Goal: Task Accomplishment & Management: Manage account settings

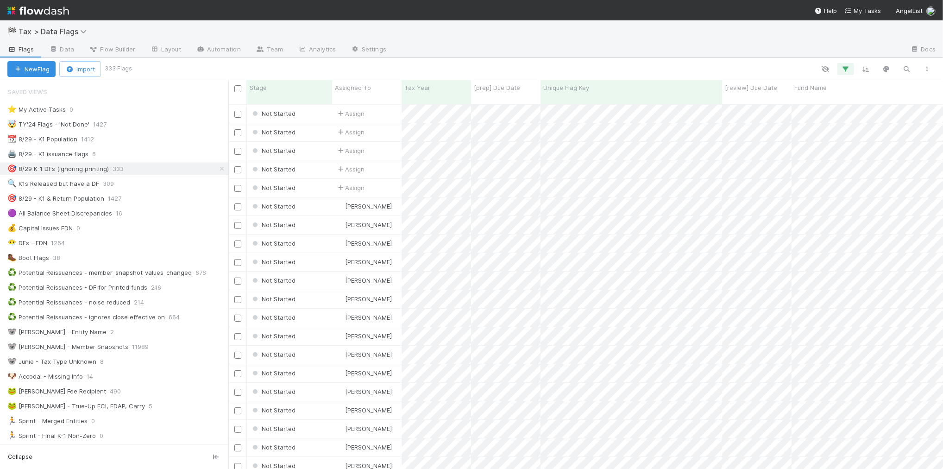
scroll to position [364, 706]
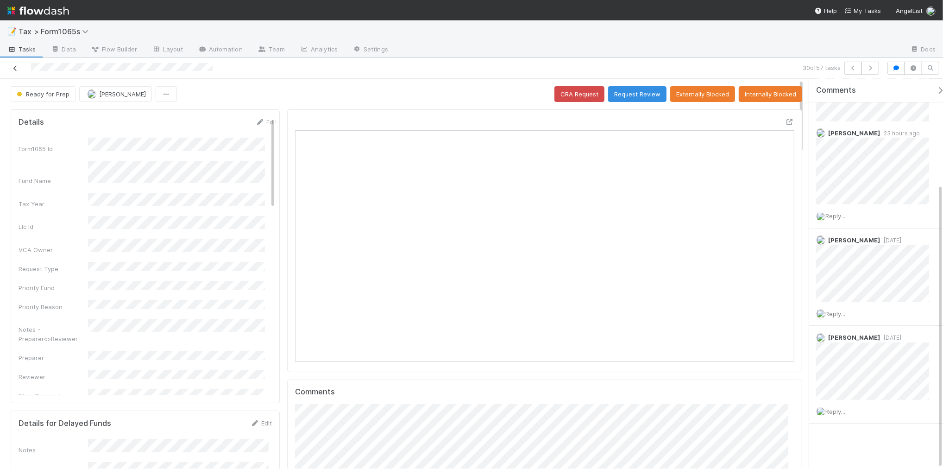
click at [15, 68] on icon at bounding box center [15, 68] width 9 height 6
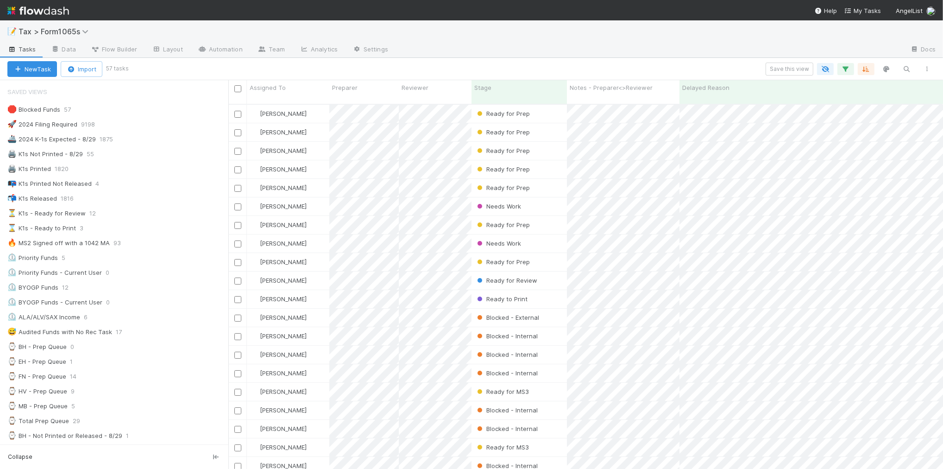
scroll to position [9, 8]
click at [160, 218] on div "⏳ K1s - Ready for Review 12" at bounding box center [117, 214] width 221 height 12
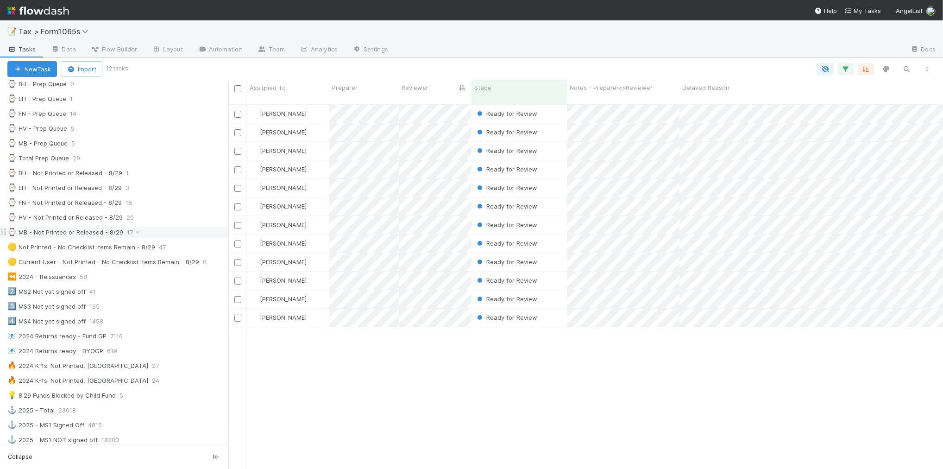
scroll to position [290, 0]
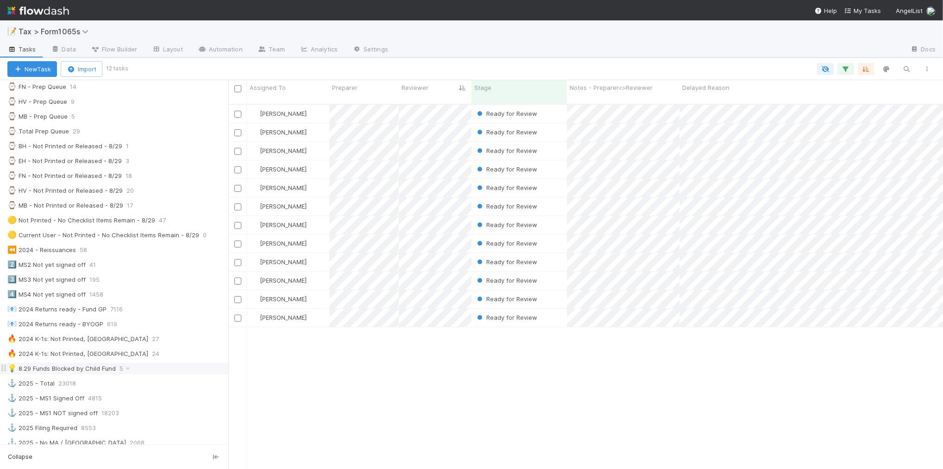
click at [175, 374] on div "💡 8.29 Funds Blocked by Child Fund 5" at bounding box center [117, 369] width 221 height 12
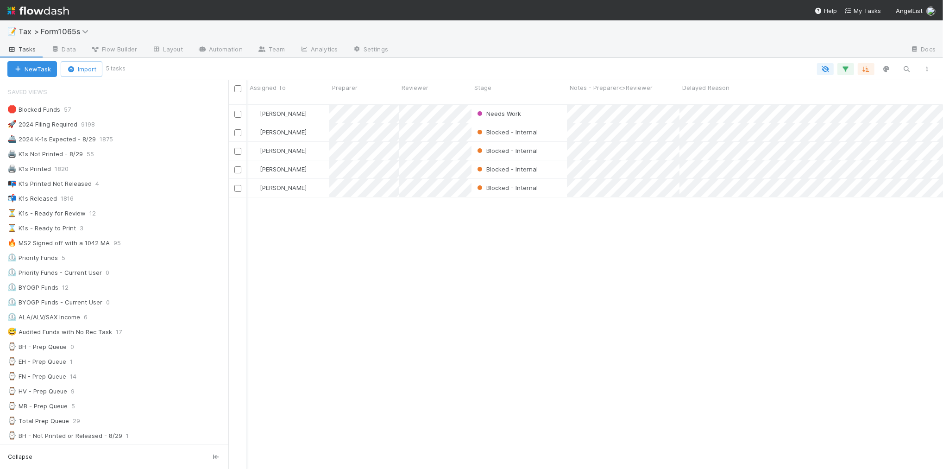
scroll to position [0, 325]
click at [153, 229] on div "⌛ K1s - Ready to Print 3" at bounding box center [117, 228] width 221 height 12
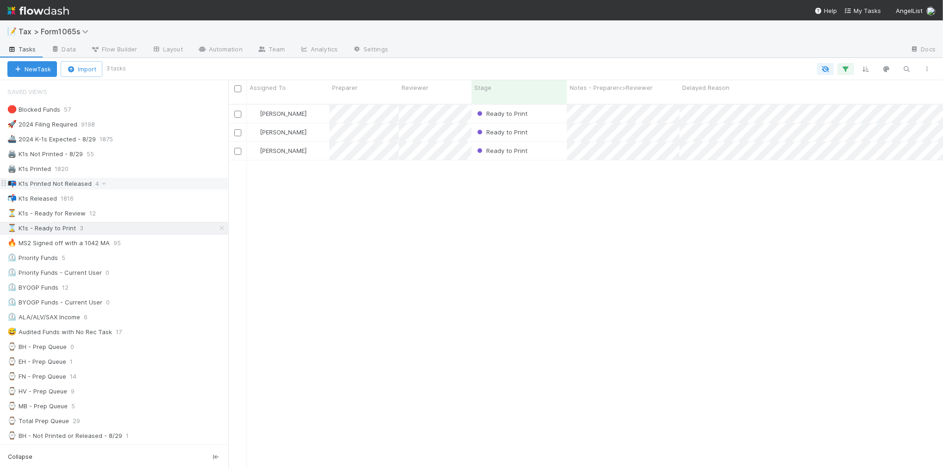
click at [143, 186] on div "📭 K1s Printed Not Released 4" at bounding box center [117, 184] width 221 height 12
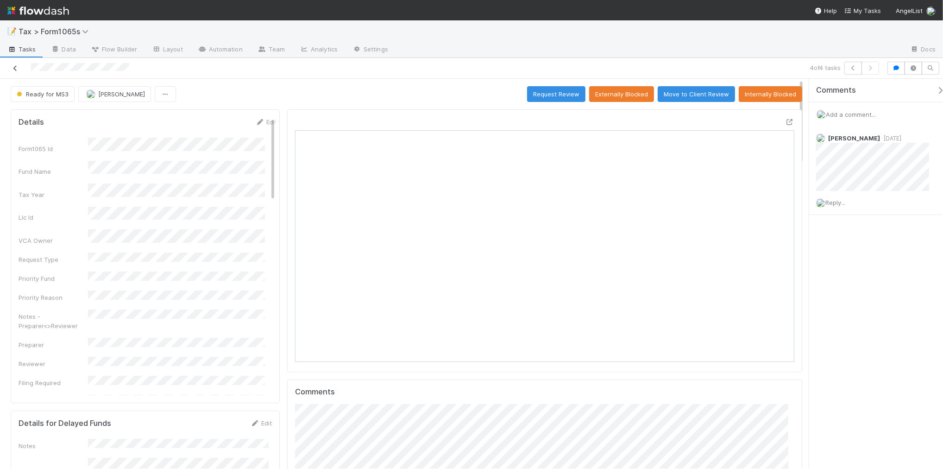
click at [14, 67] on icon at bounding box center [15, 68] width 9 height 6
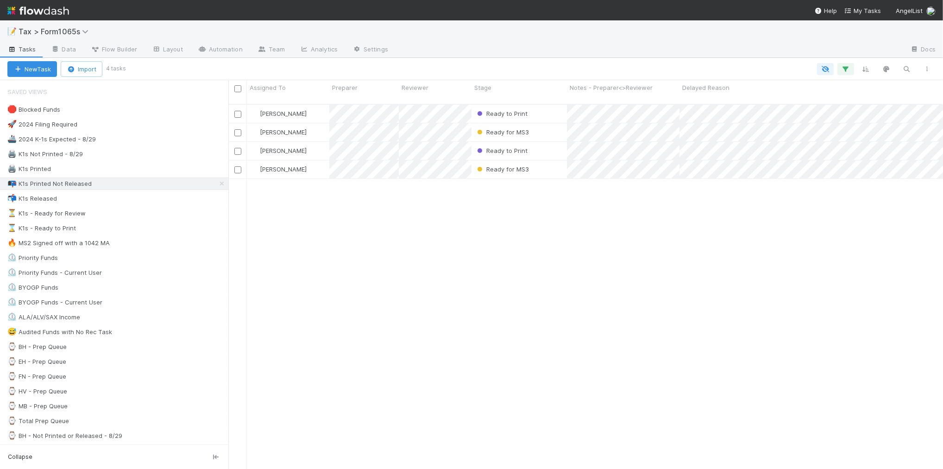
scroll to position [364, 706]
click at [144, 116] on div "🛑 Blocked Funds 57" at bounding box center [114, 109] width 228 height 13
click at [145, 112] on div "🛑 Blocked Funds 57" at bounding box center [117, 110] width 221 height 12
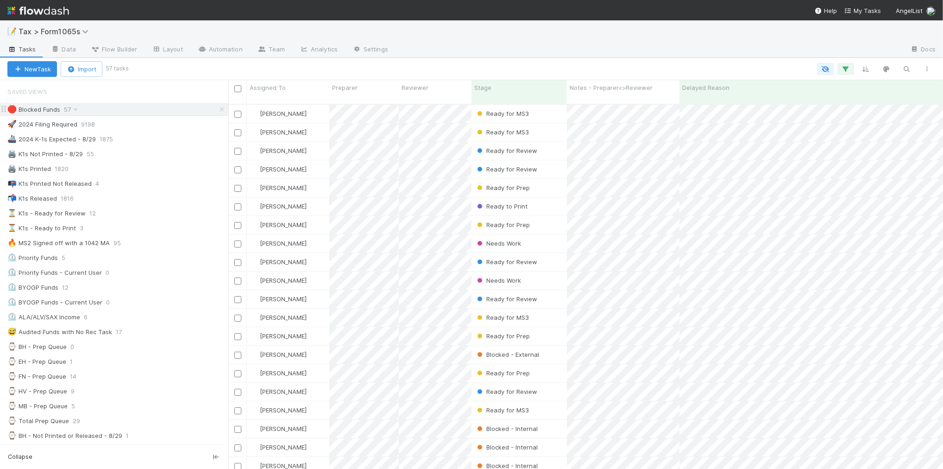
scroll to position [364, 706]
click at [496, 92] on div "Stage" at bounding box center [519, 87] width 90 height 9
click at [497, 101] on div "Sort First → Last" at bounding box center [528, 105] width 106 height 14
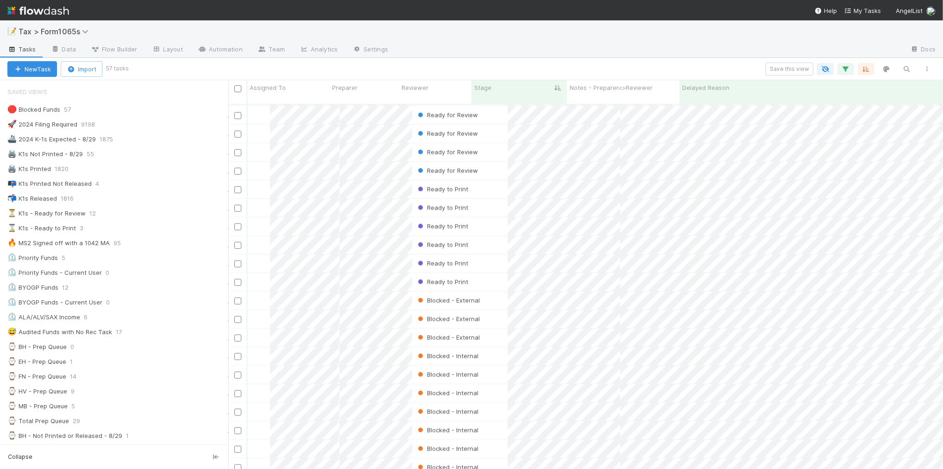
scroll to position [693, 0]
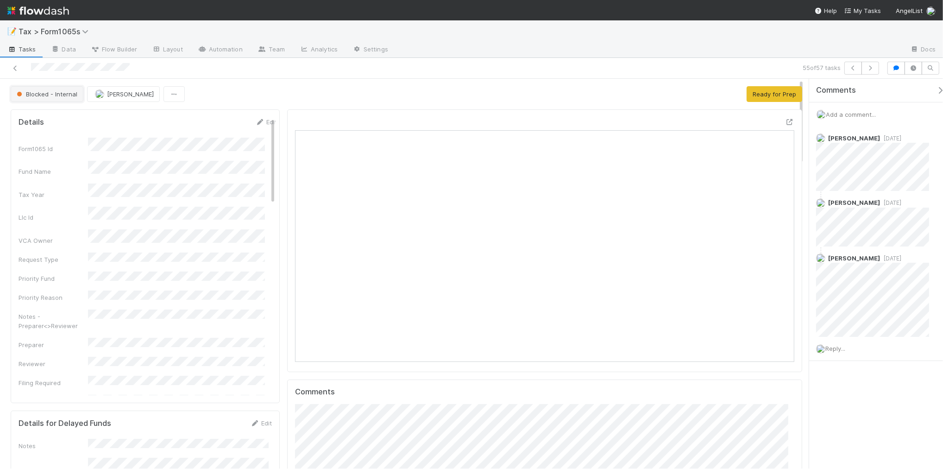
click at [58, 95] on span "Blocked - Internal" at bounding box center [46, 93] width 63 height 7
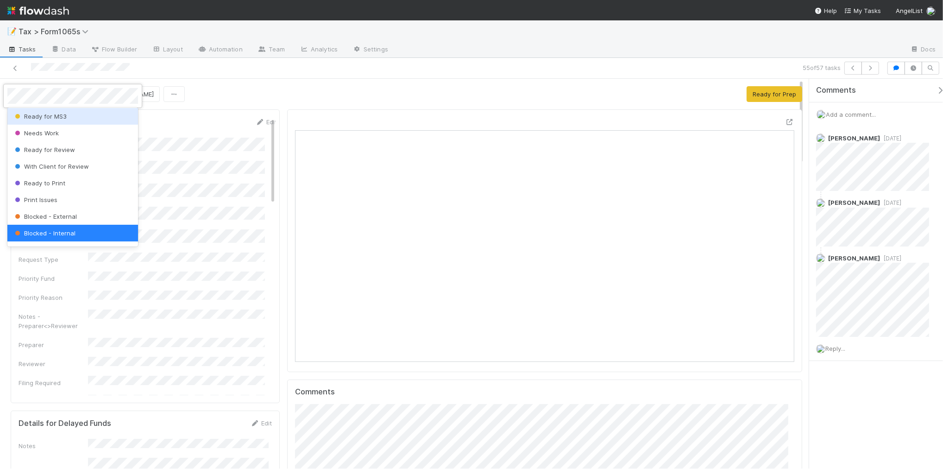
click at [82, 120] on div "Ready for MS3" at bounding box center [72, 116] width 131 height 17
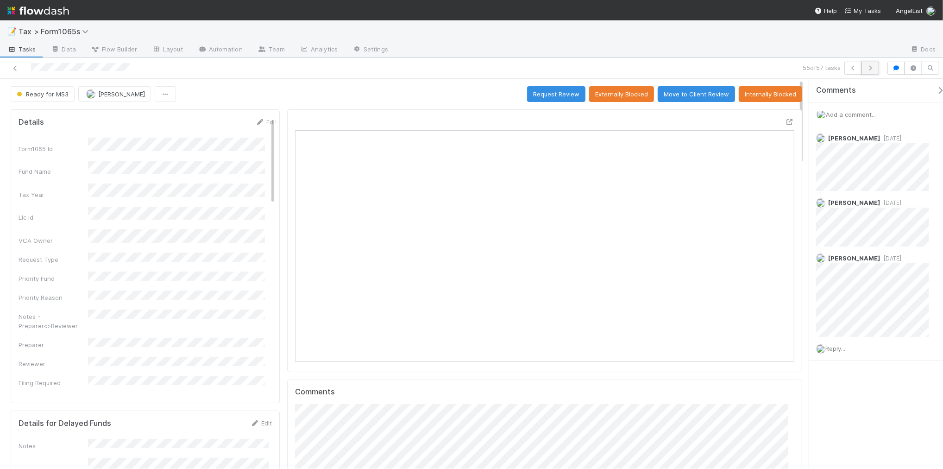
click at [870, 69] on icon "button" at bounding box center [870, 68] width 9 height 6
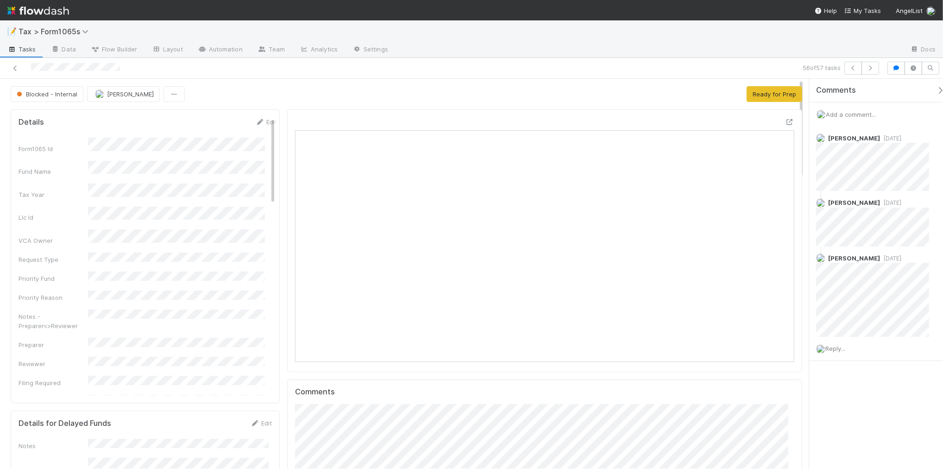
scroll to position [8, 9]
click at [52, 95] on span "Blocked - Internal" at bounding box center [46, 93] width 63 height 7
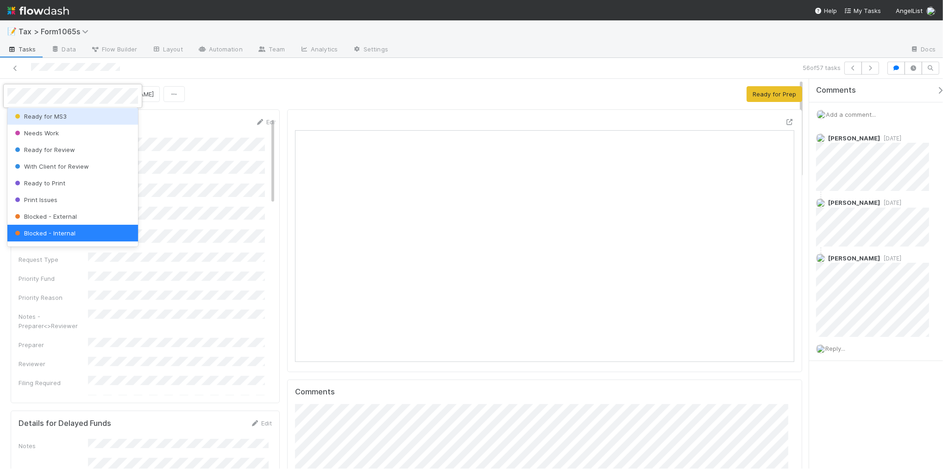
click at [75, 114] on div "Ready for MS3" at bounding box center [72, 116] width 131 height 17
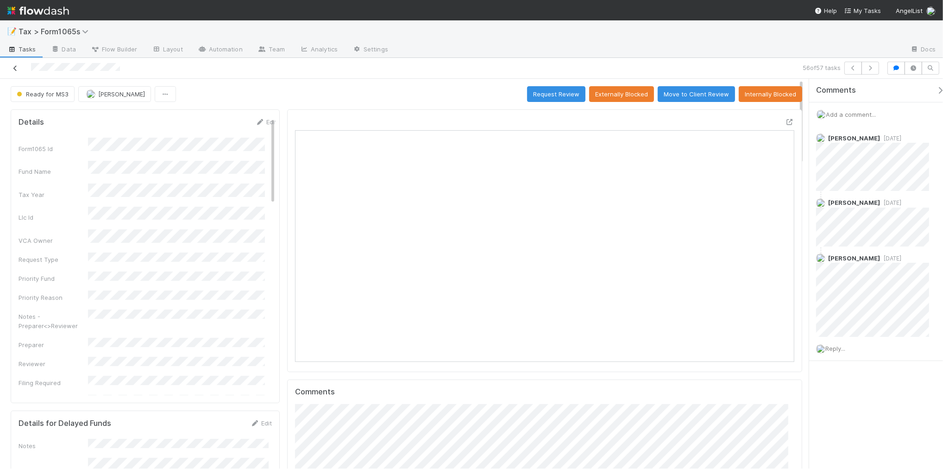
click at [13, 67] on icon at bounding box center [15, 68] width 9 height 6
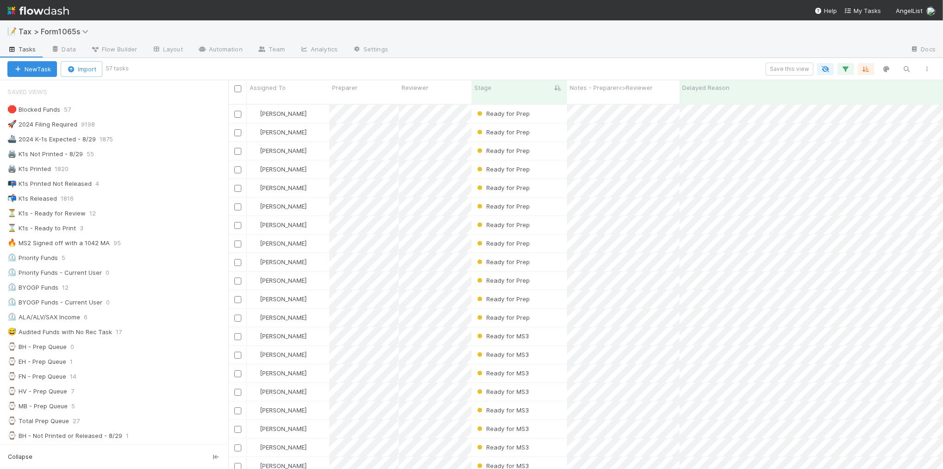
scroll to position [364, 706]
click at [167, 214] on div "⏳ K1s - Ready for Review 12" at bounding box center [117, 214] width 221 height 12
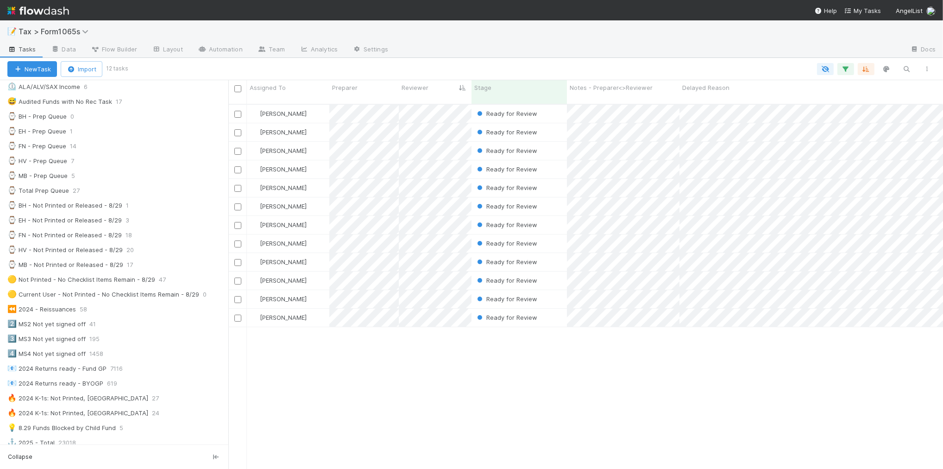
scroll to position [232, 0]
click at [156, 343] on div "3️⃣ MS3 Not yet signed off 195" at bounding box center [117, 338] width 221 height 12
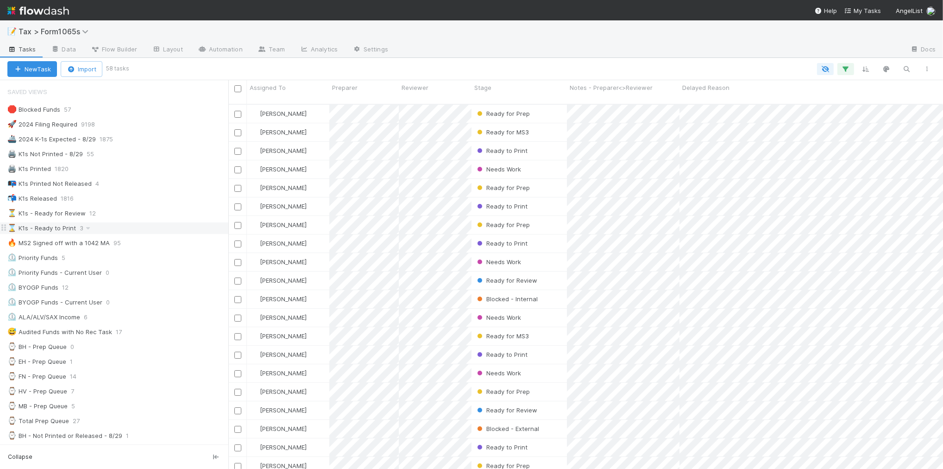
click at [156, 228] on div "⌛ K1s - Ready to Print 3" at bounding box center [117, 228] width 221 height 12
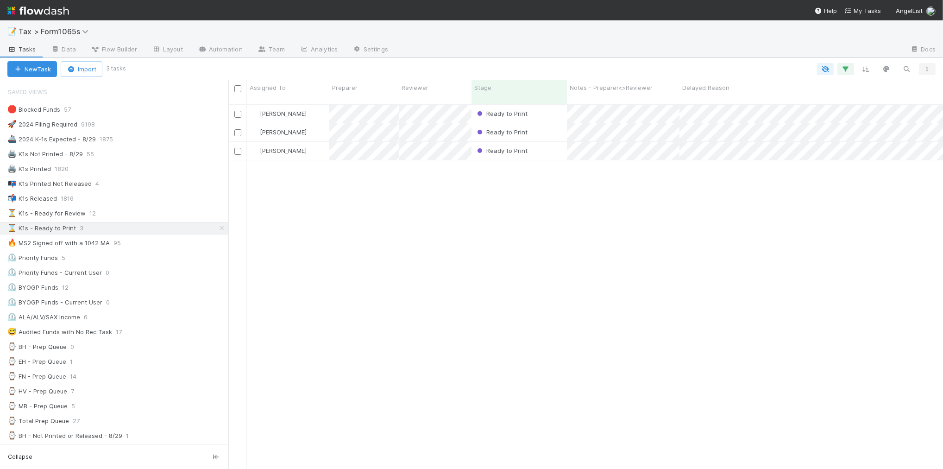
scroll to position [364, 706]
click at [926, 69] on icon "button" at bounding box center [927, 69] width 9 height 6
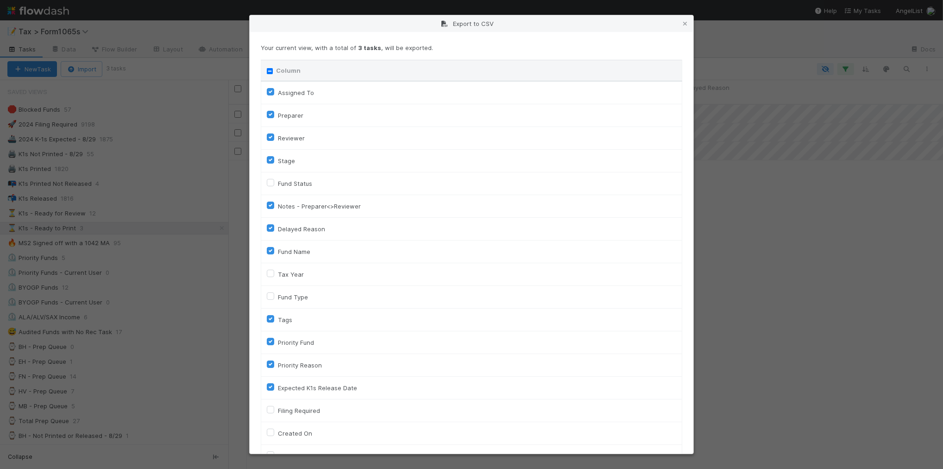
click at [266, 72] on th "Column" at bounding box center [471, 70] width 421 height 21
click at [269, 69] on input "Column" at bounding box center [270, 71] width 6 height 6
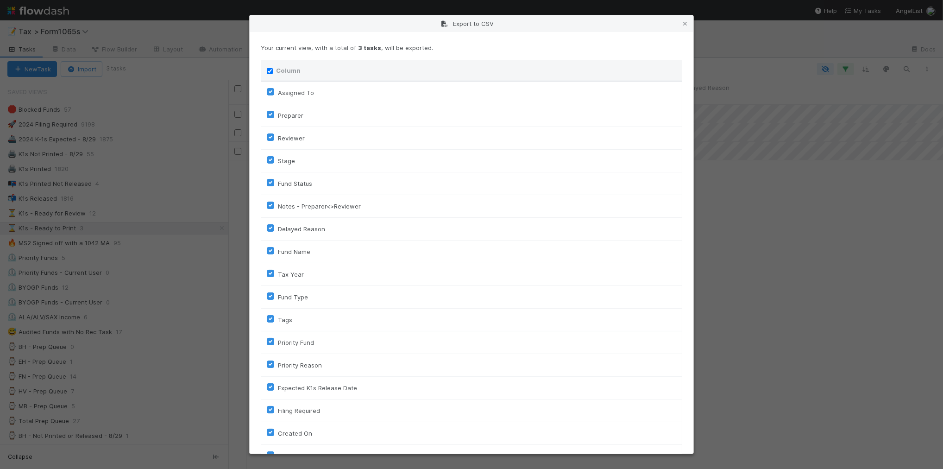
checkbox input "true"
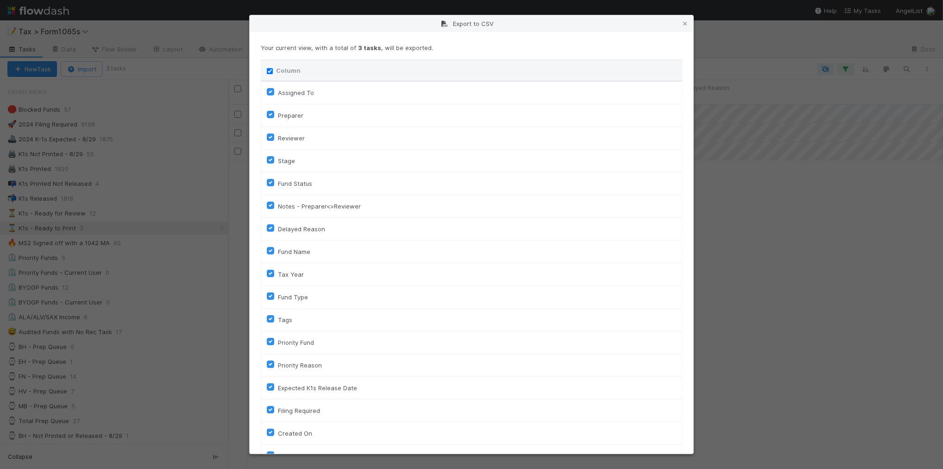
checkbox On "true"
checkbox input "true"
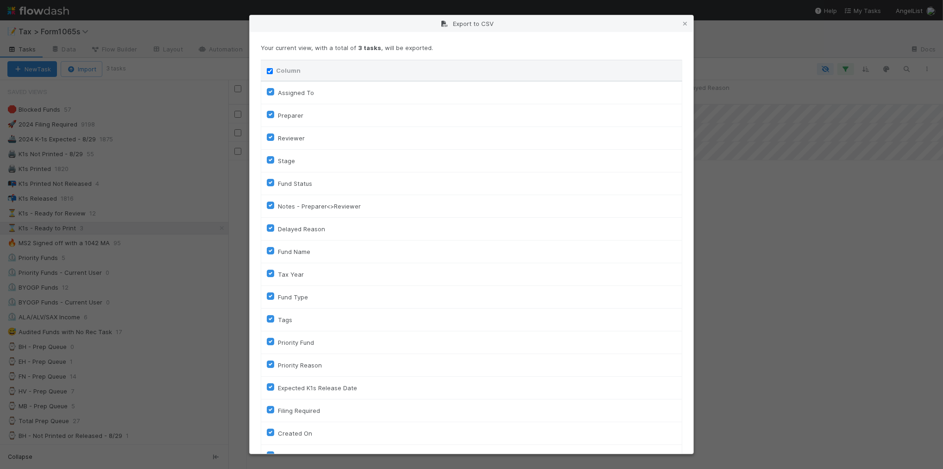
checkbox input "true"
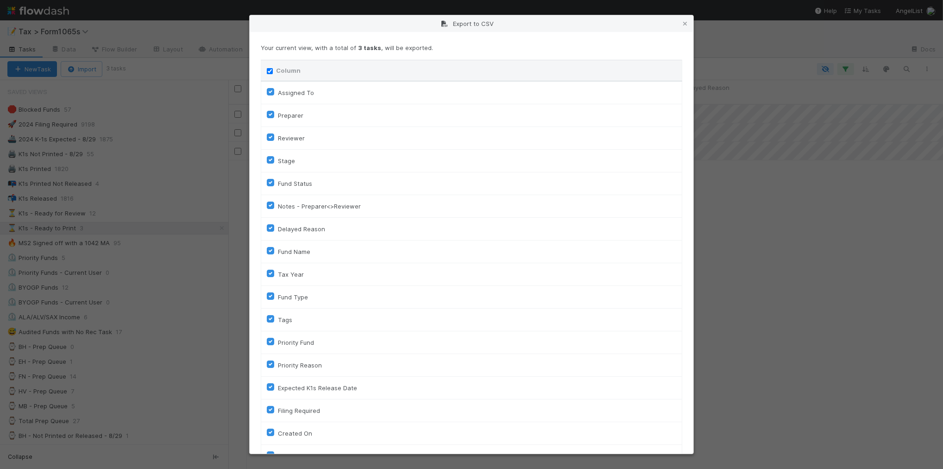
checkbox input "true"
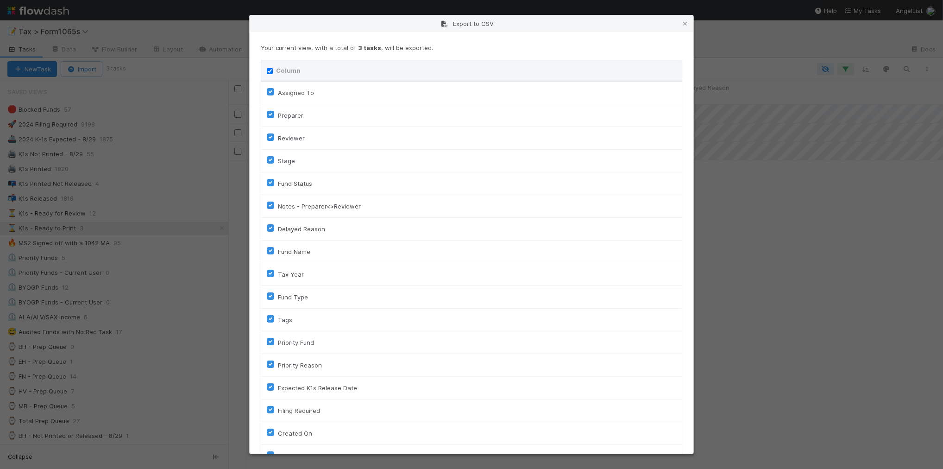
checkbox input "true"
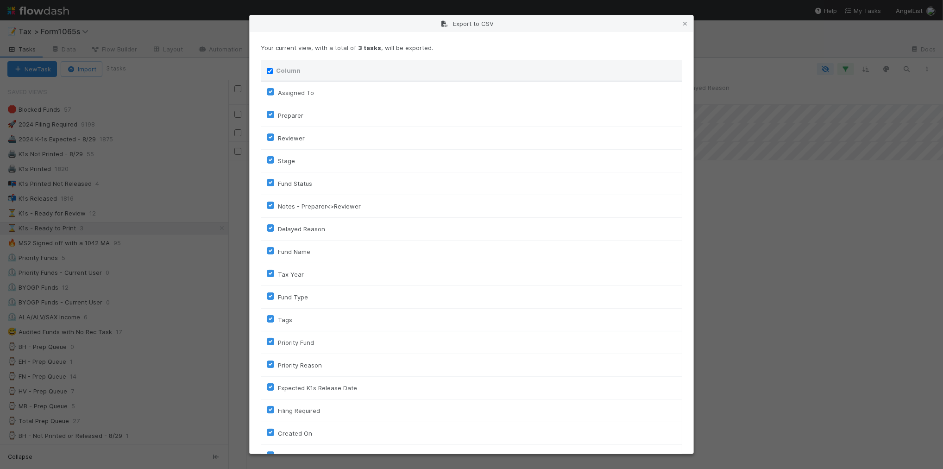
checkbox input "true"
click at [269, 69] on input "Column" at bounding box center [270, 71] width 6 height 6
checkbox input "false"
checkbox To "false"
checkbox input "false"
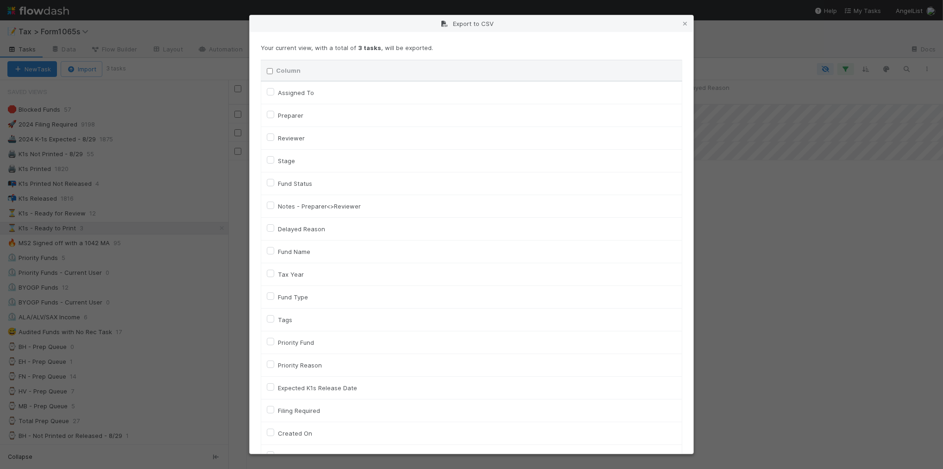
checkbox input "false"
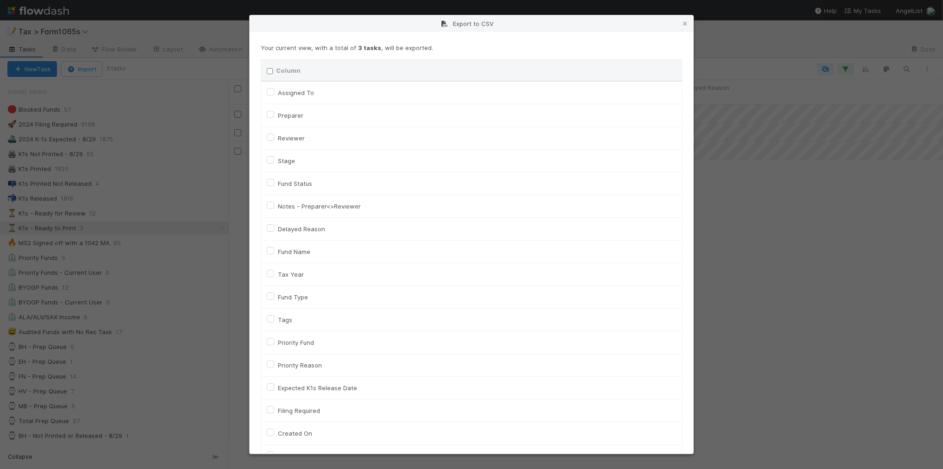
checkbox input "false"
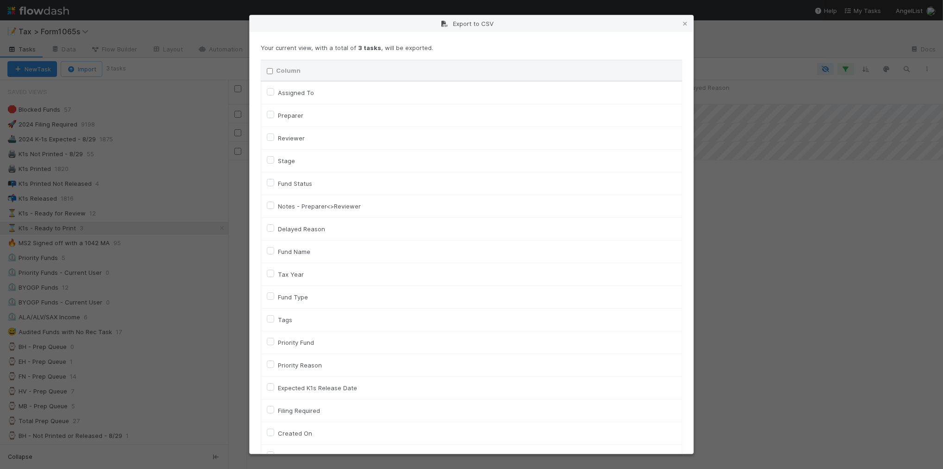
checkbox input "false"
checkbox On "false"
checkbox input "false"
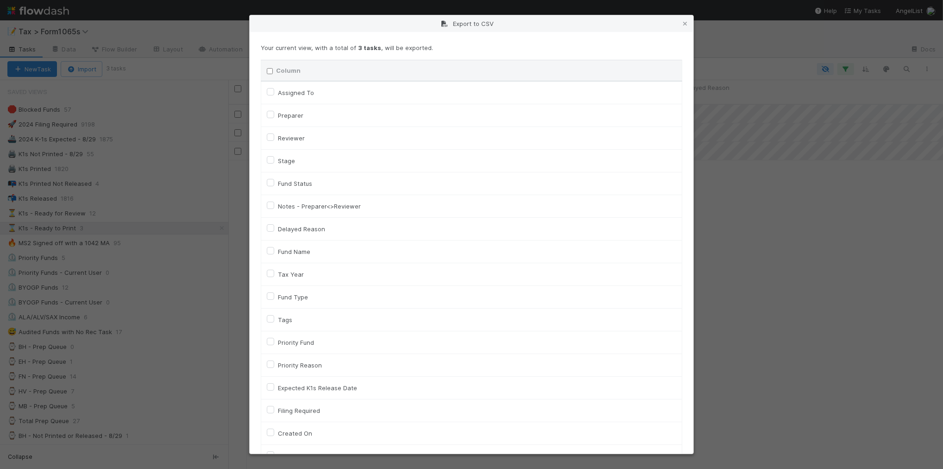
checkbox input "false"
checkbox On "false"
checkbox input "false"
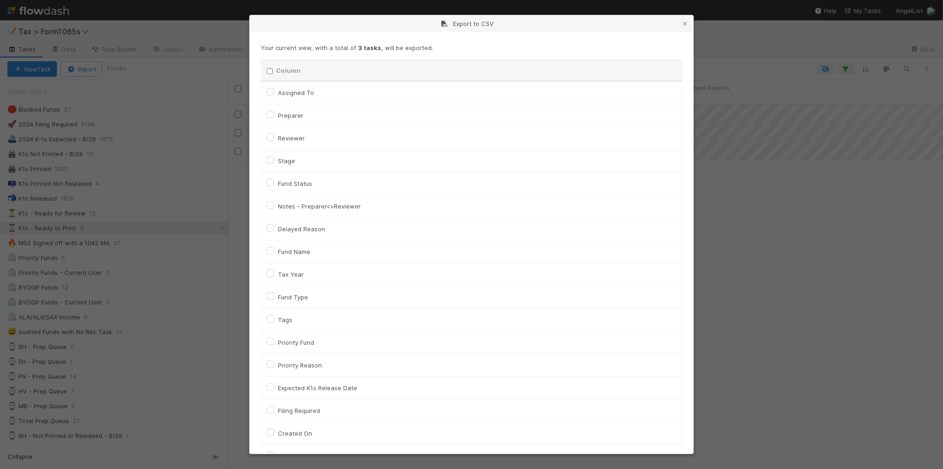
checkbox input "false"
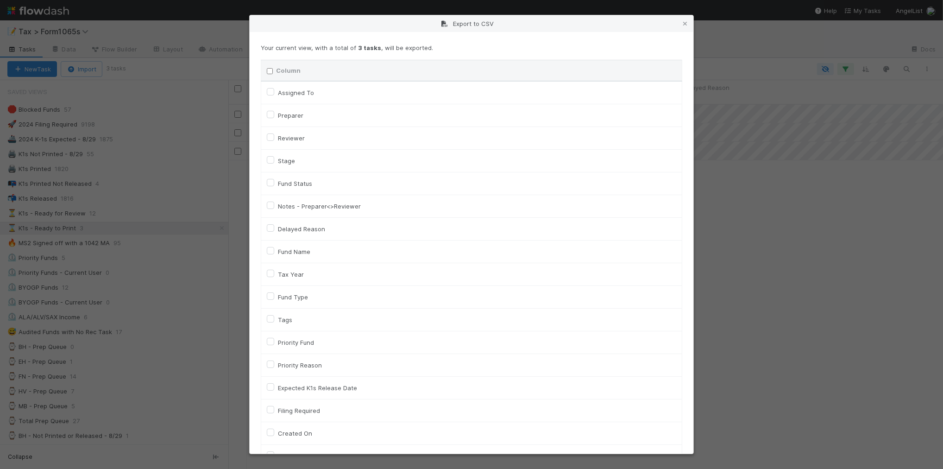
checkbox input "false"
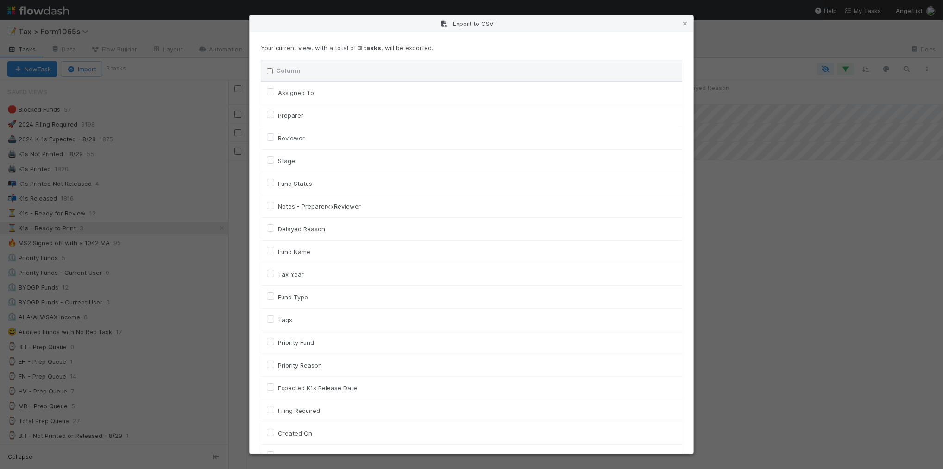
checkbox input "false"
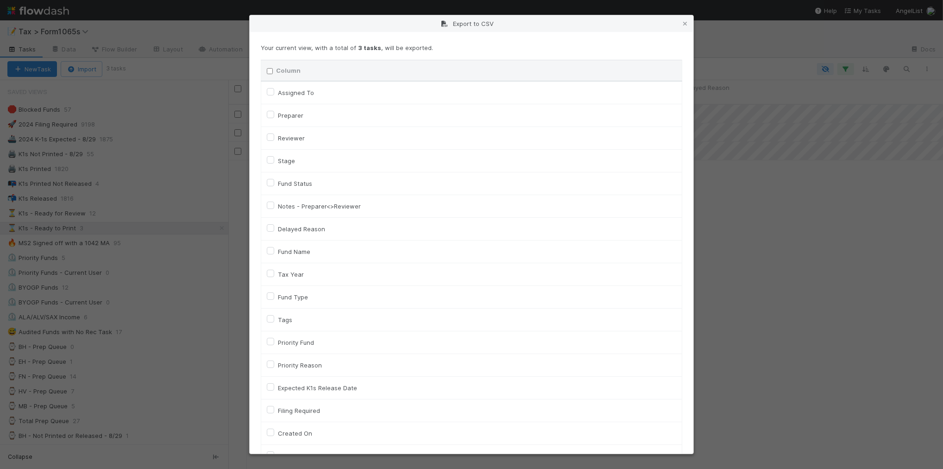
checkbox input "false"
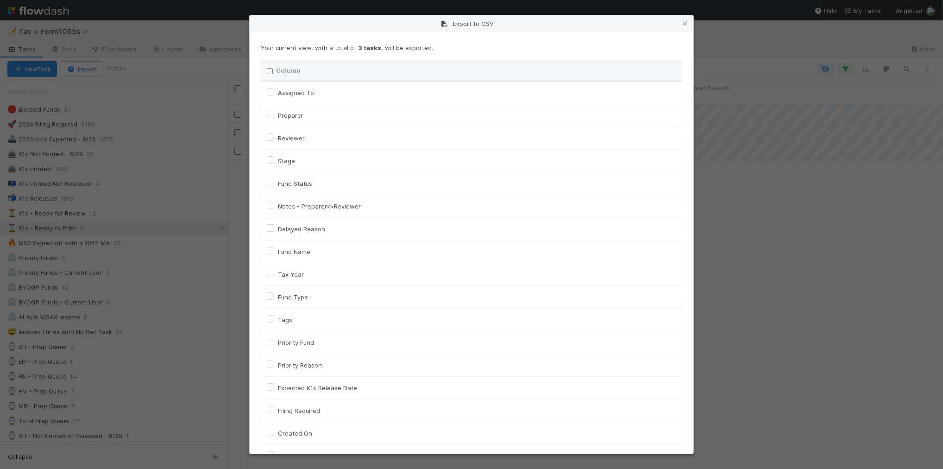
checkbox input "false"
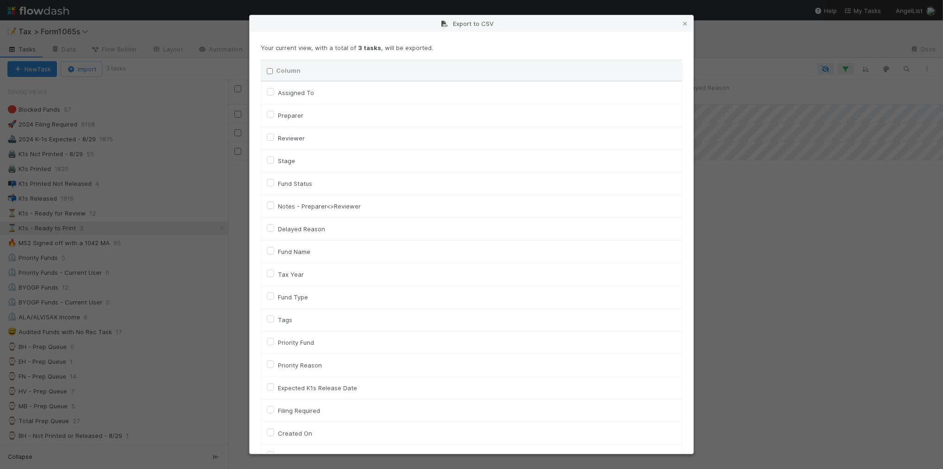
checkbox input "false"
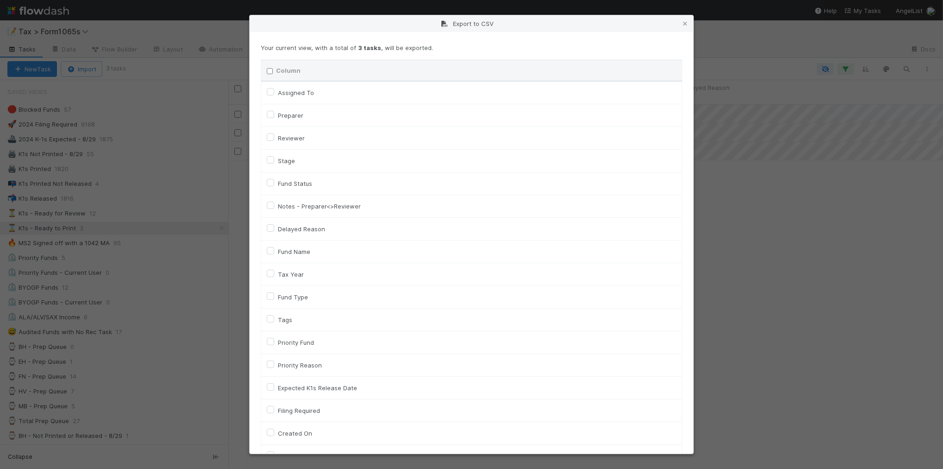
checkbox input "false"
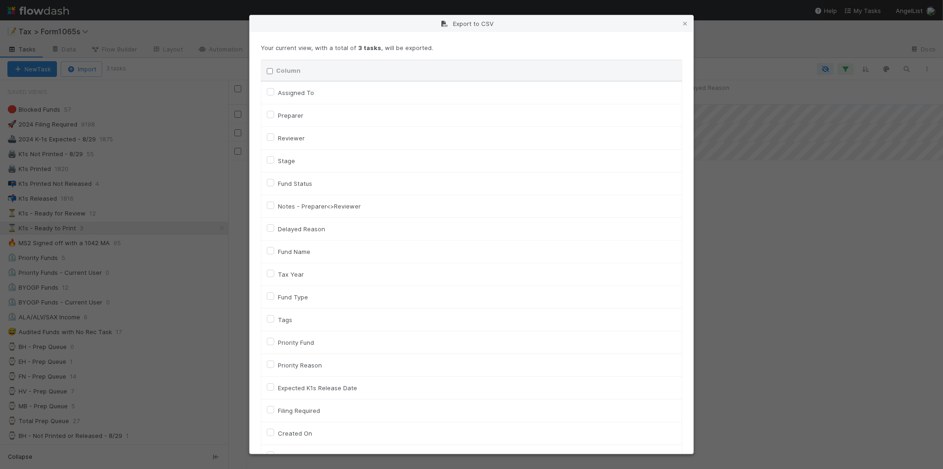
checkbox input "false"
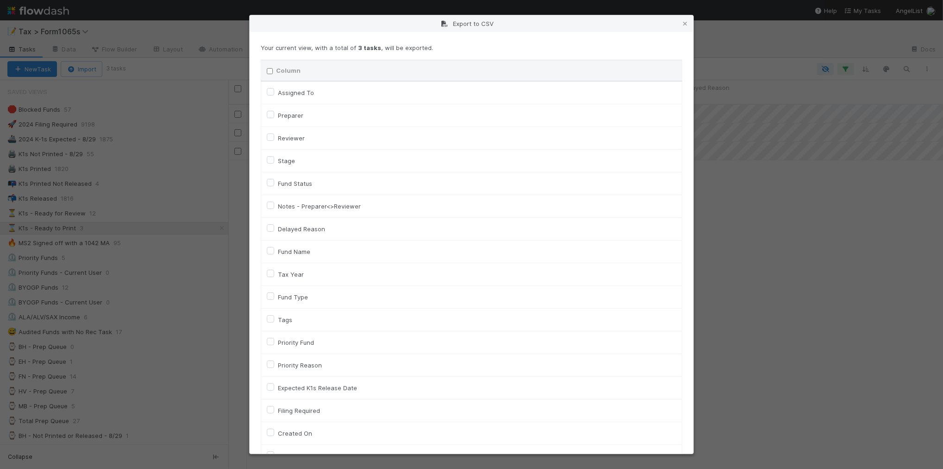
checkbox input "false"
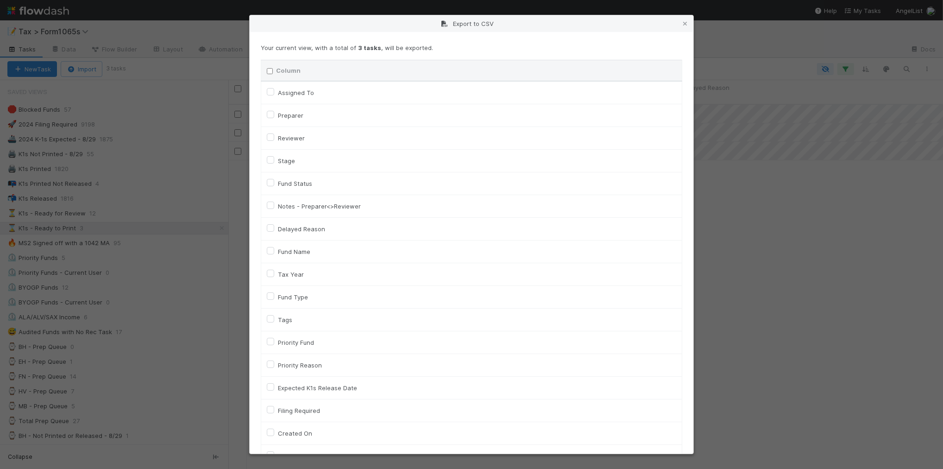
checkbox input "false"
checkbox URL "false"
click at [298, 256] on label "Fund Name" at bounding box center [294, 251] width 32 height 11
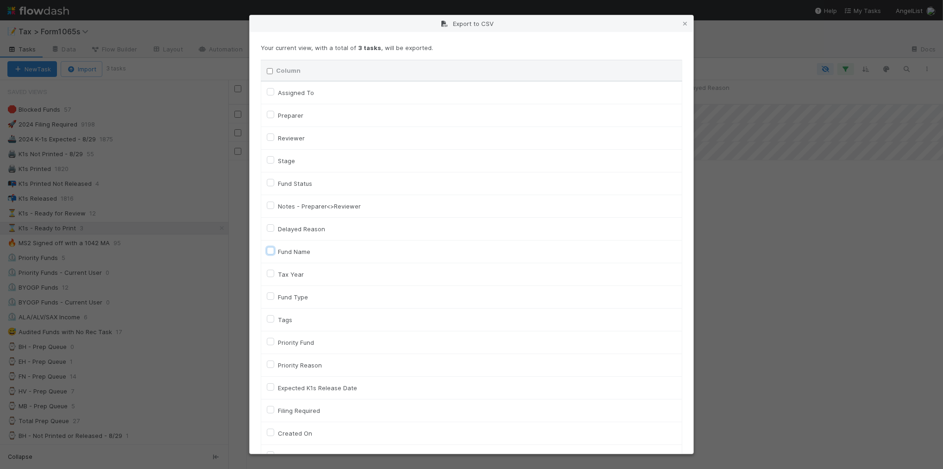
click at [274, 254] on input "Fund Name" at bounding box center [270, 250] width 7 height 8
checkbox input "true"
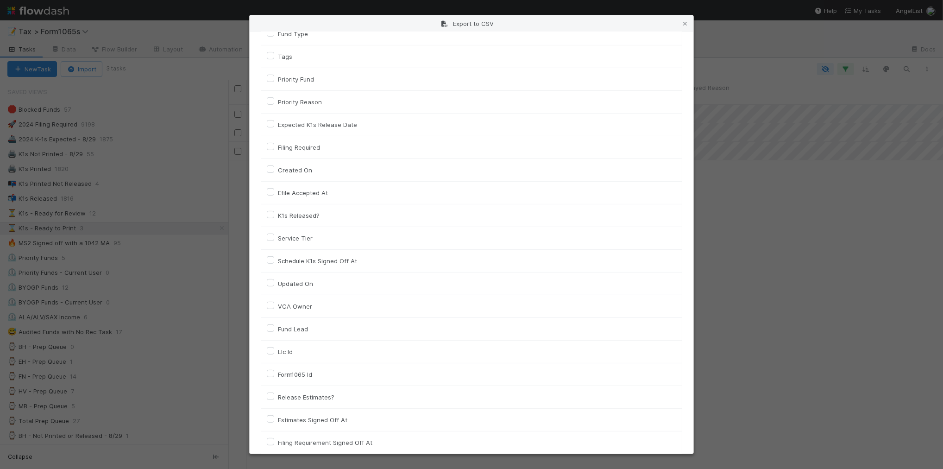
scroll to position [290, 0]
click at [283, 326] on label "Llc Id" at bounding box center [285, 325] width 15 height 11
click at [274, 326] on input "Llc Id" at bounding box center [270, 324] width 7 height 8
checkbox input "true"
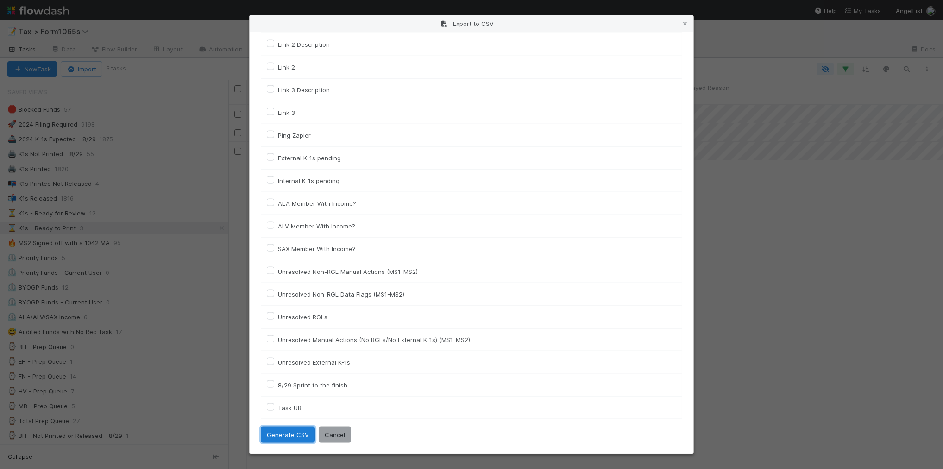
click at [289, 439] on button "Generate CSV" at bounding box center [288, 435] width 54 height 16
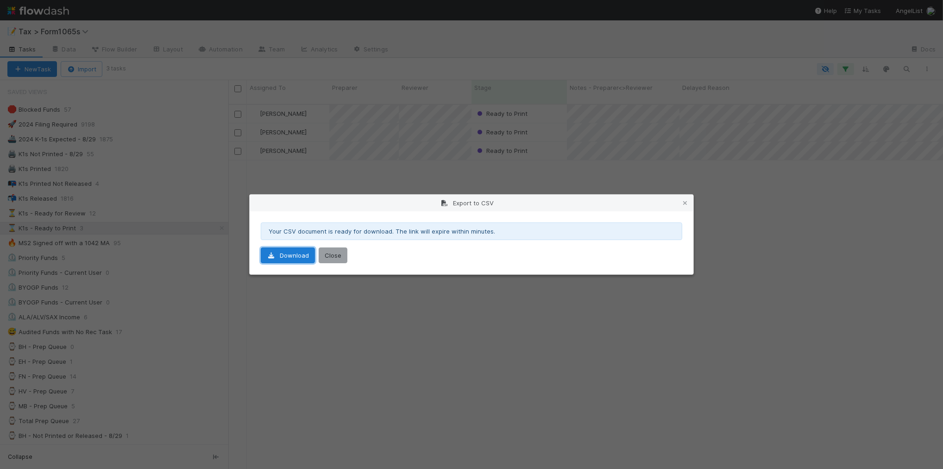
click at [292, 256] on link "Download" at bounding box center [288, 255] width 54 height 16
click at [681, 202] on icon at bounding box center [685, 203] width 9 height 6
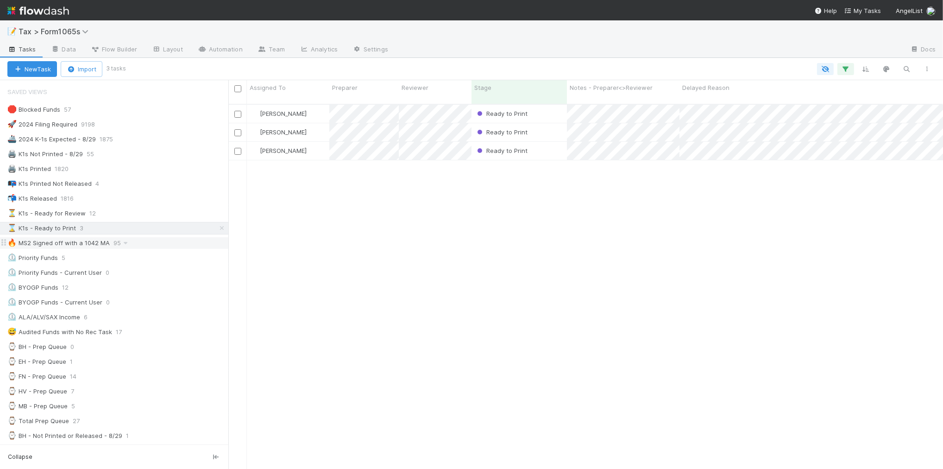
click at [147, 246] on div "🔥 MS2 Signed off with a 1042 MA 95" at bounding box center [117, 243] width 221 height 12
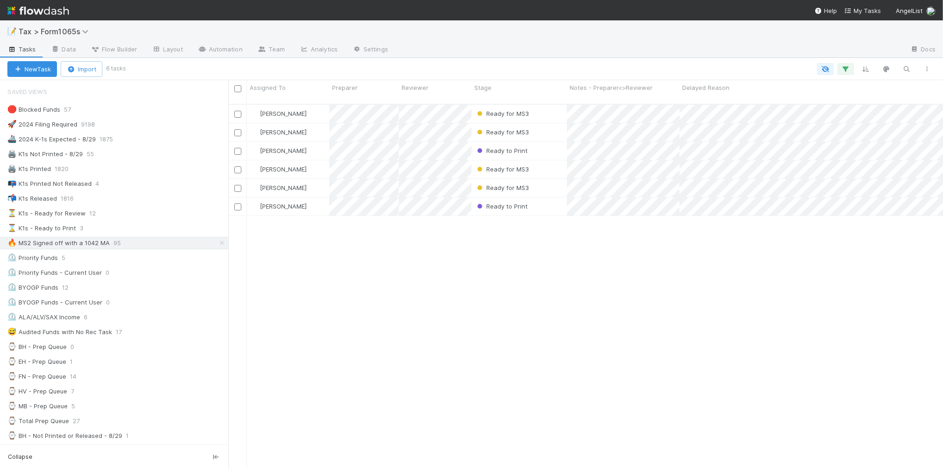
scroll to position [364, 706]
click at [925, 71] on button "button" at bounding box center [927, 69] width 17 height 12
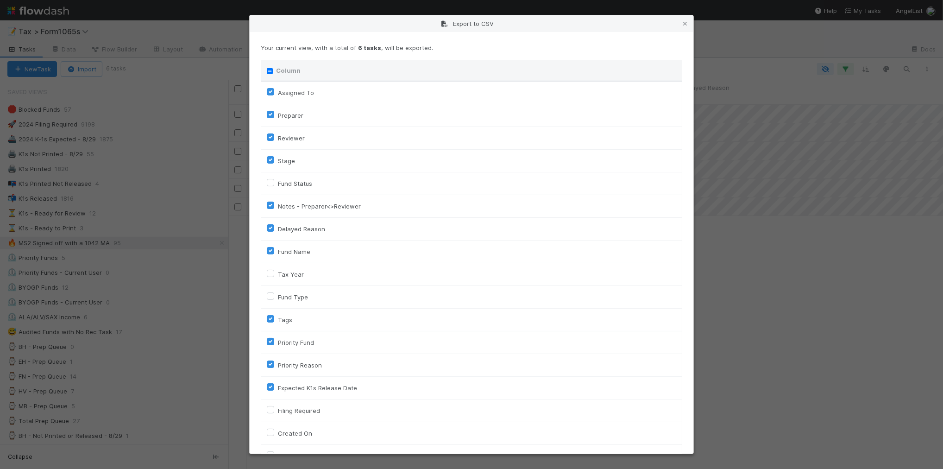
click at [272, 72] on input "Column" at bounding box center [270, 71] width 6 height 6
checkbox input "true"
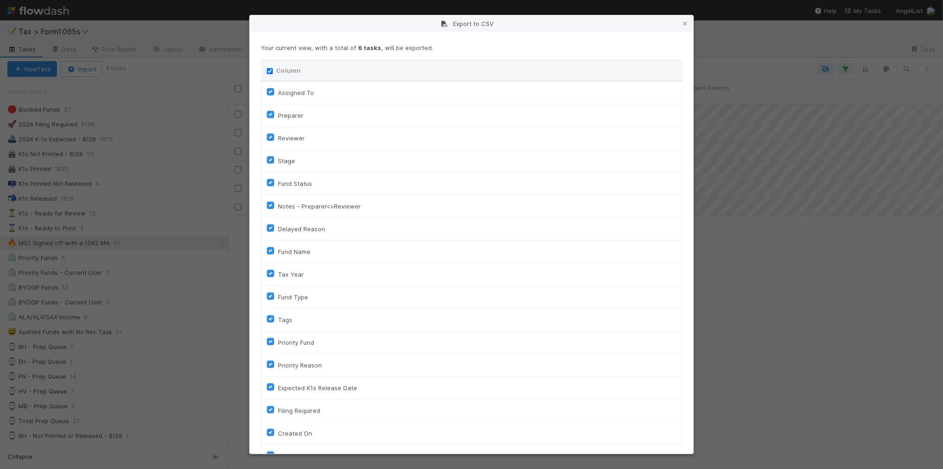
checkbox input "true"
checkbox On "true"
checkbox input "true"
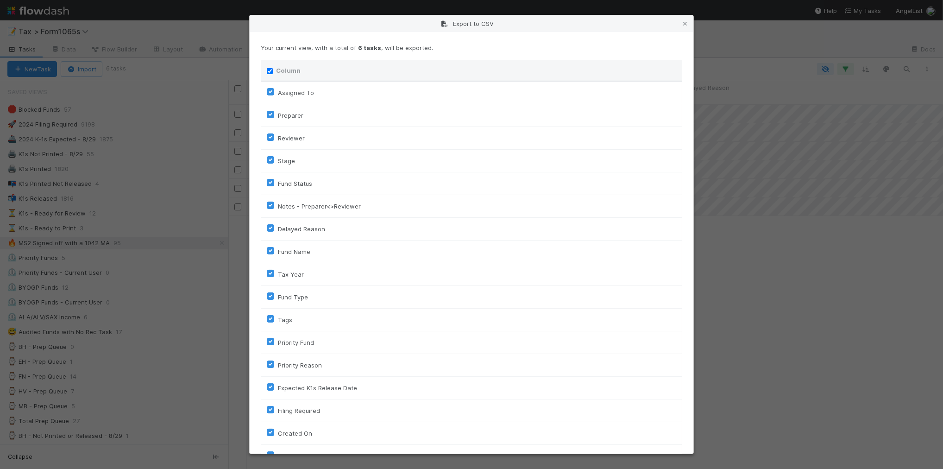
checkbox input "true"
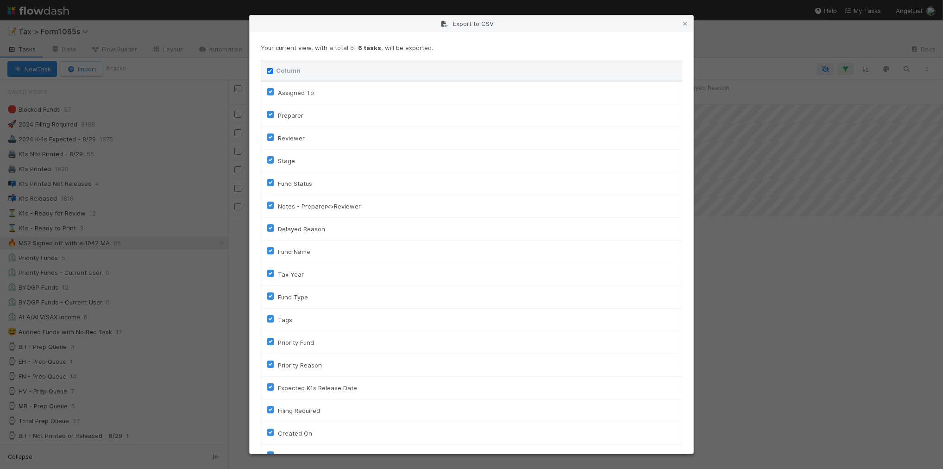
checkbox input "true"
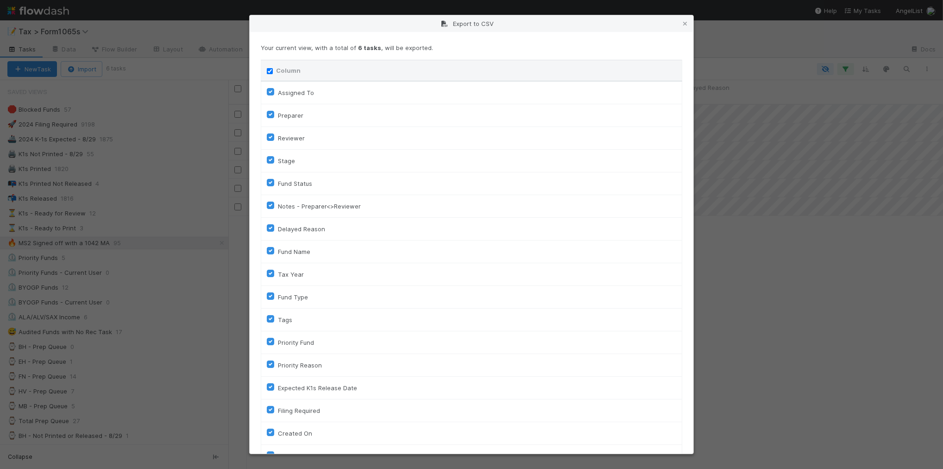
checkbox input "true"
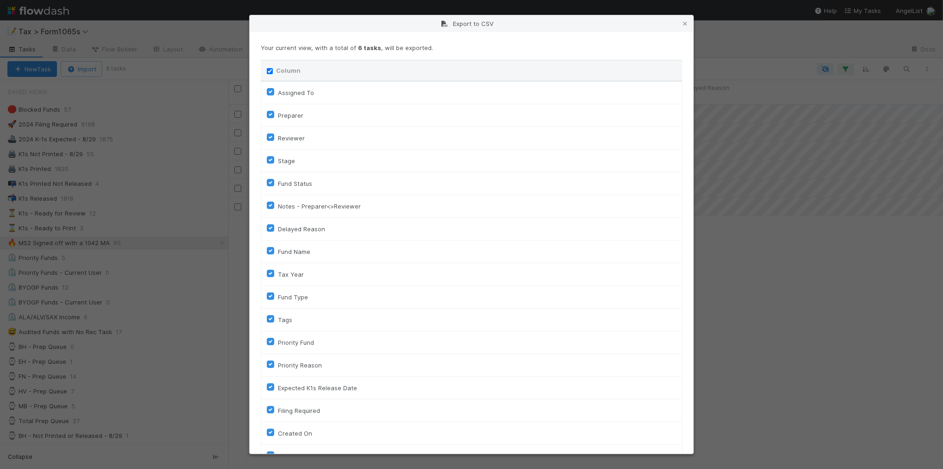
checkbox input "true"
click at [269, 72] on input "Column" at bounding box center [270, 71] width 6 height 6
checkbox input "false"
checkbox To "false"
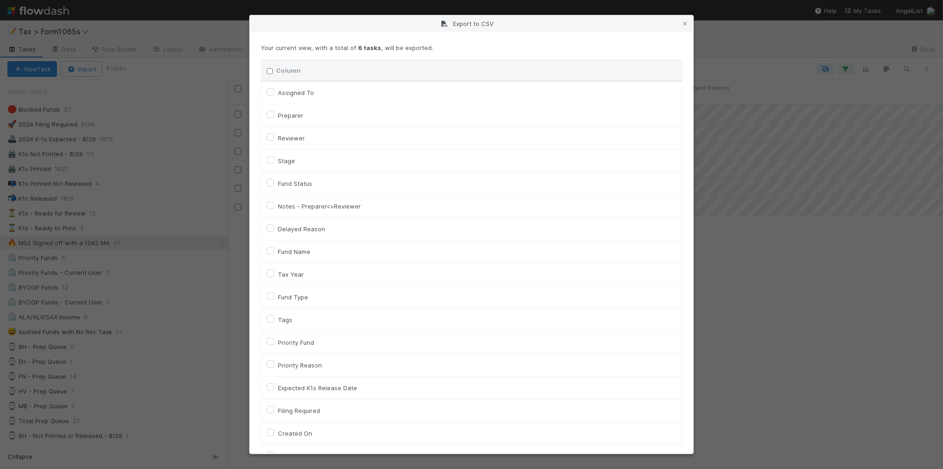
checkbox input "false"
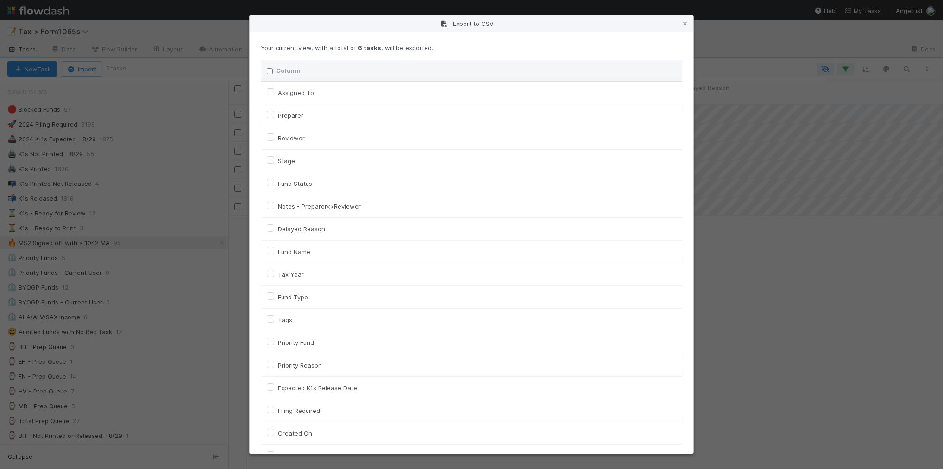
checkbox input "false"
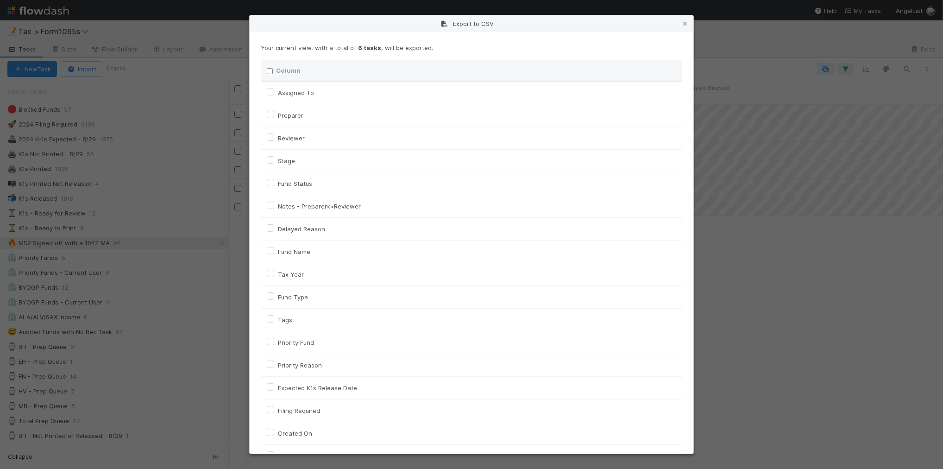
checkbox input "false"
checkbox On "false"
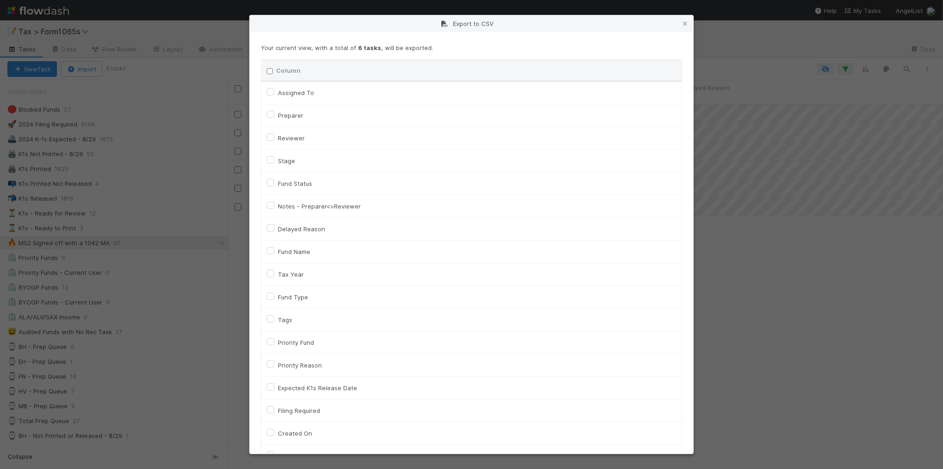
checkbox input "false"
checkbox On "false"
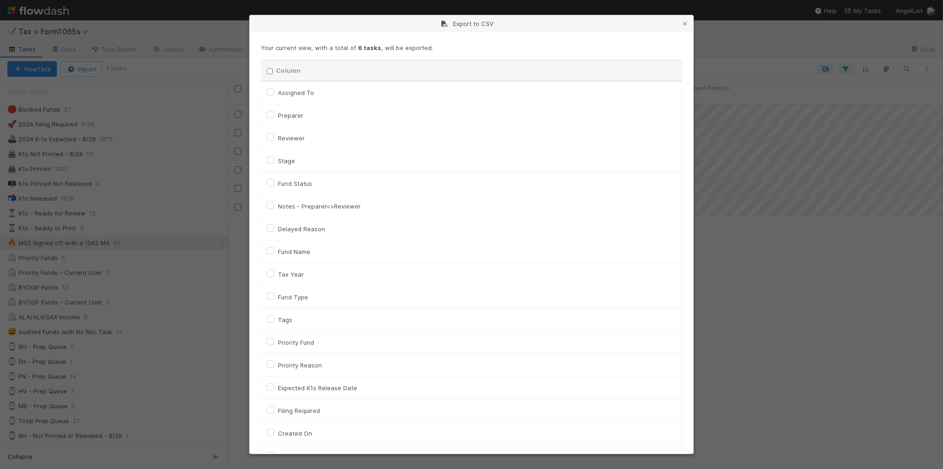
checkbox input "false"
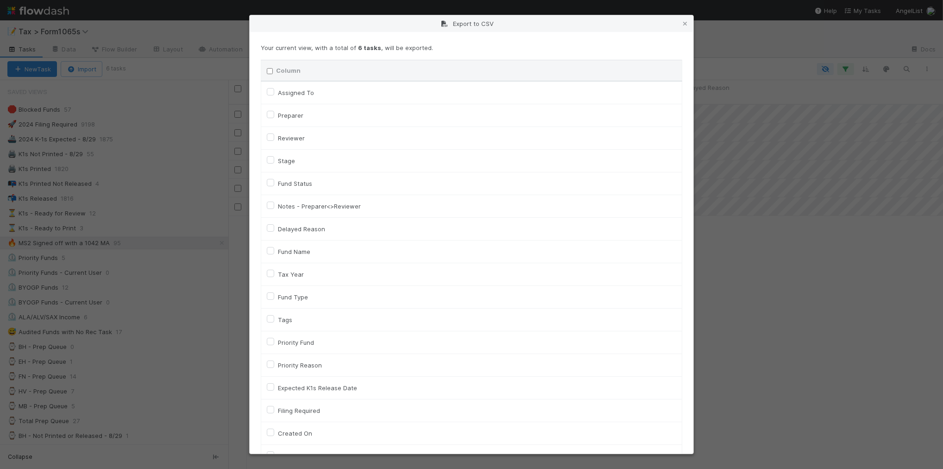
checkbox input "false"
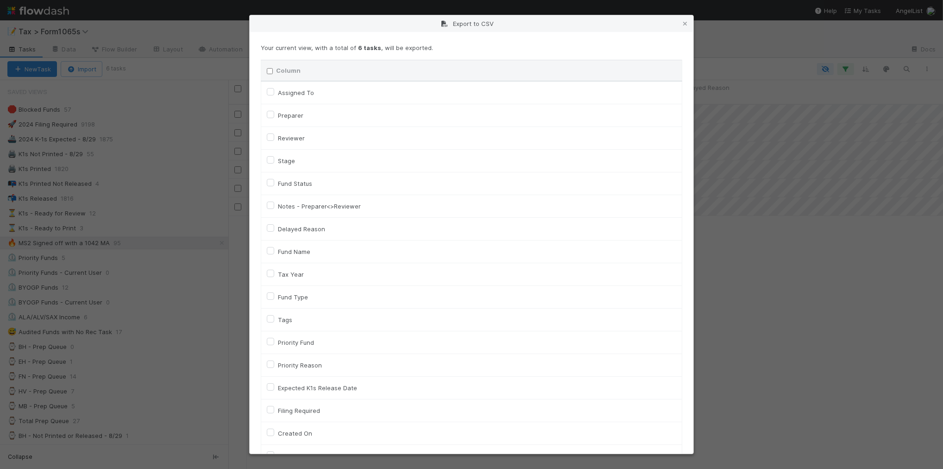
checkbox input "false"
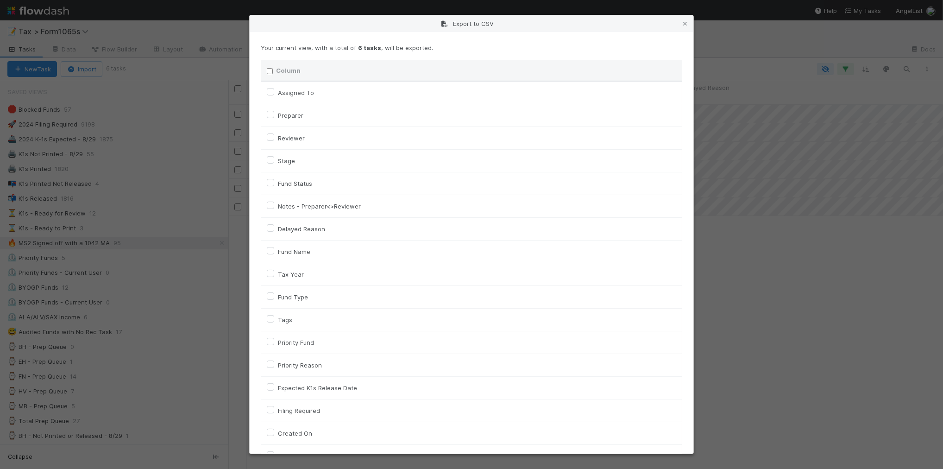
checkbox input "false"
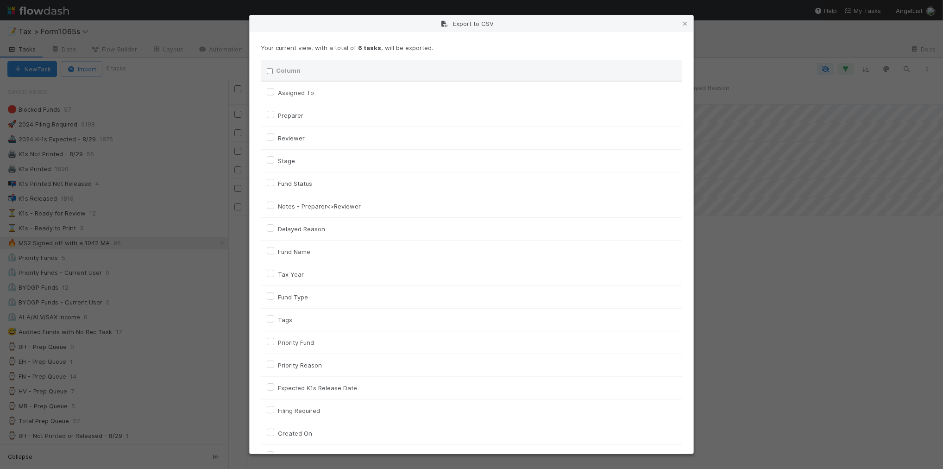
checkbox input "false"
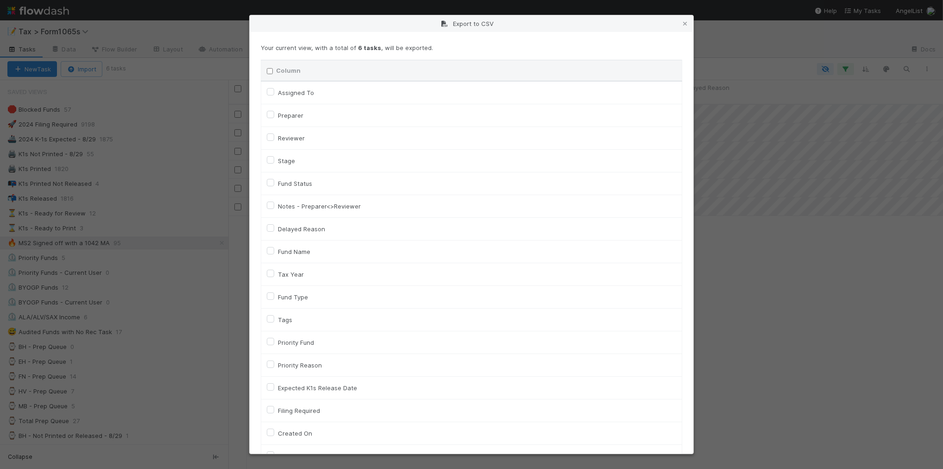
checkbox input "false"
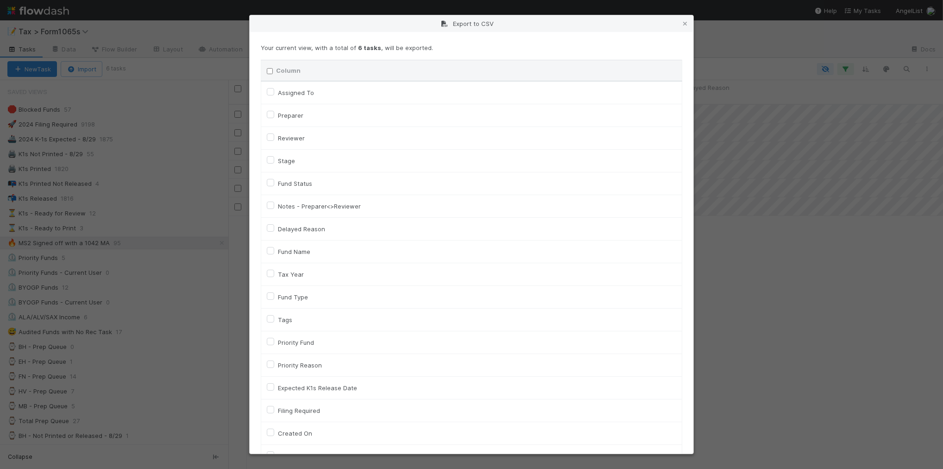
checkbox input "false"
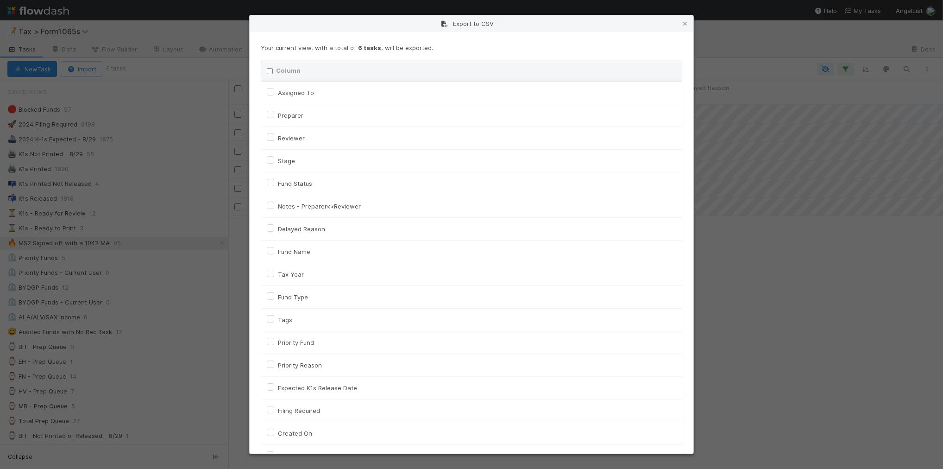
checkbox input "false"
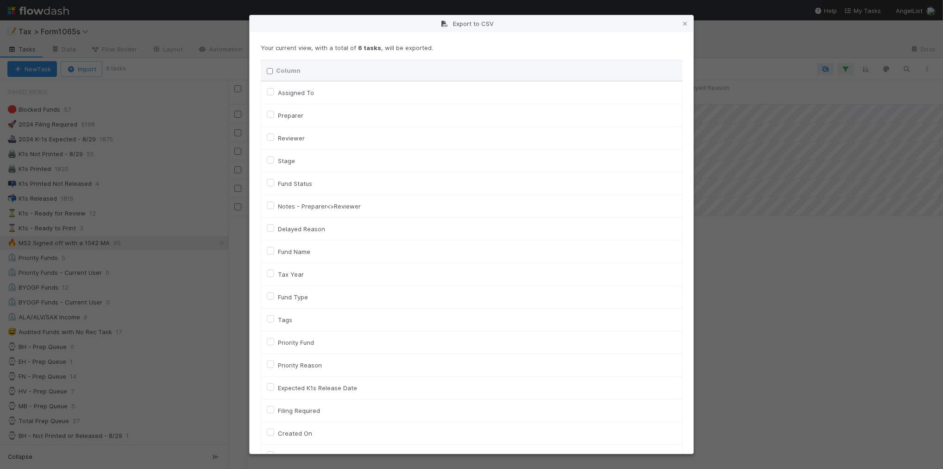
checkbox input "false"
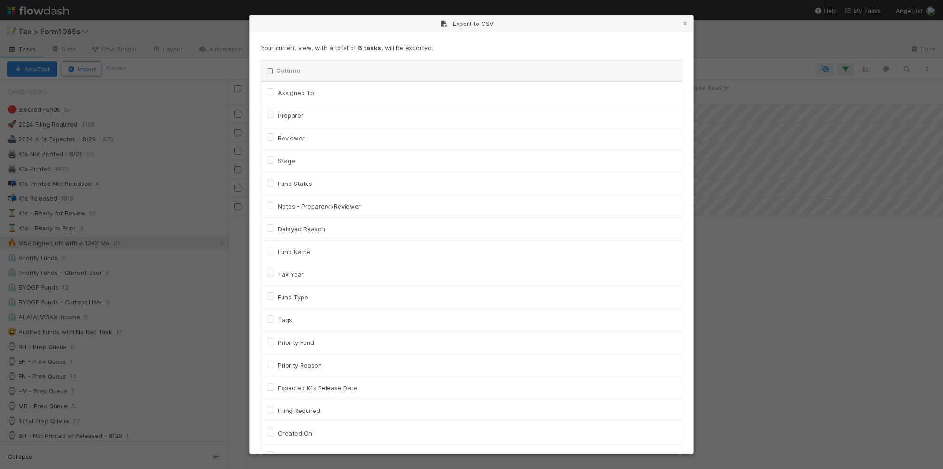
checkbox input "false"
checkbox URL "false"
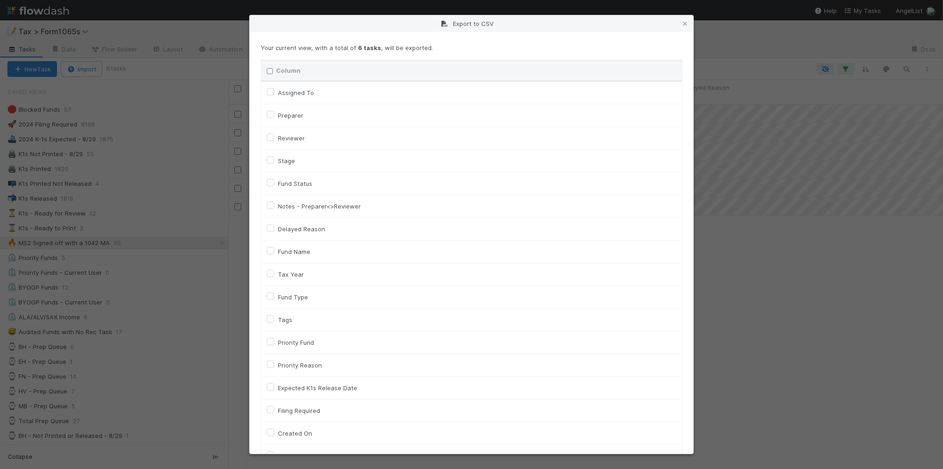
click at [290, 254] on label "Fund Name" at bounding box center [294, 251] width 32 height 11
click at [274, 254] on input "Fund Name" at bounding box center [270, 250] width 7 height 8
click at [306, 253] on label "Fund Name" at bounding box center [294, 251] width 32 height 11
click at [274, 253] on input "Fund Name" at bounding box center [270, 250] width 7 height 8
checkbox input "false"
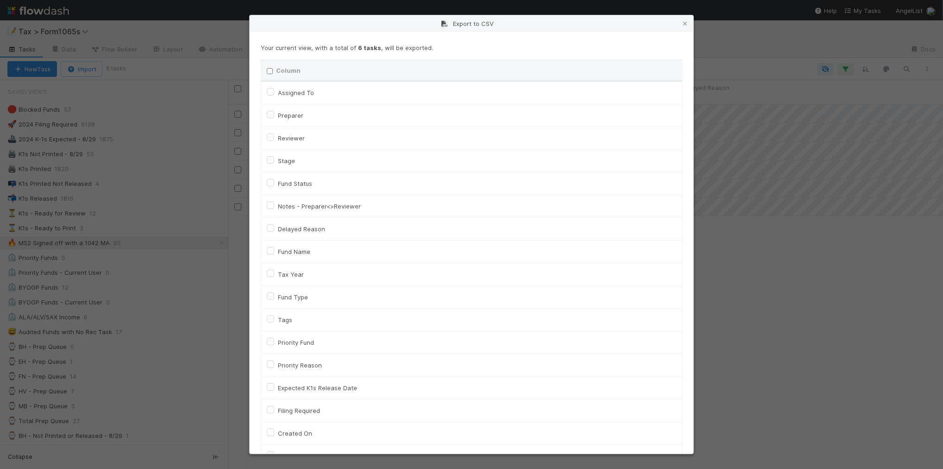
click at [297, 279] on label "Tax Year" at bounding box center [291, 274] width 26 height 11
click at [274, 277] on input "Tax Year" at bounding box center [270, 273] width 7 height 8
checkbox input "true"
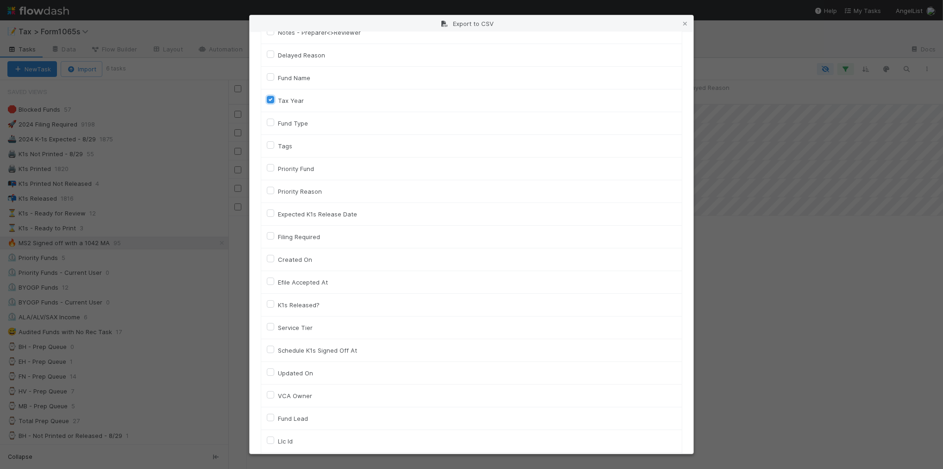
scroll to position [405, 0]
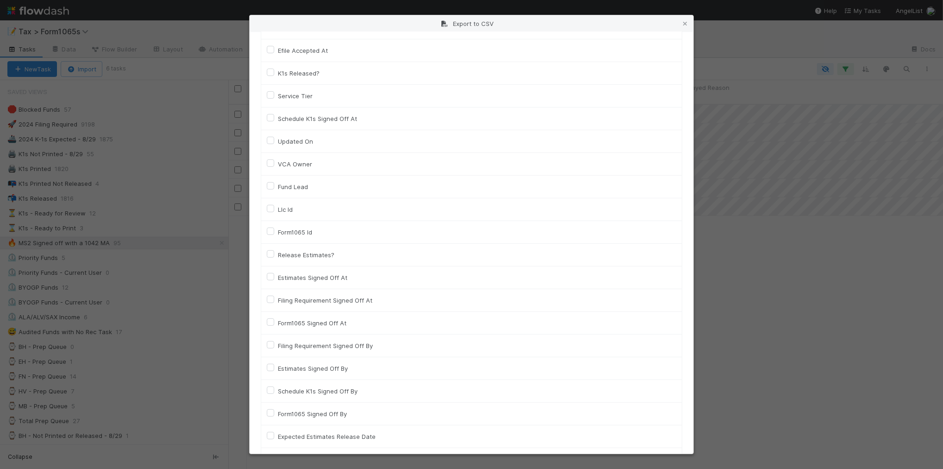
click at [290, 212] on label "Llc Id" at bounding box center [285, 209] width 15 height 11
click at [274, 212] on input "Llc Id" at bounding box center [270, 208] width 7 height 8
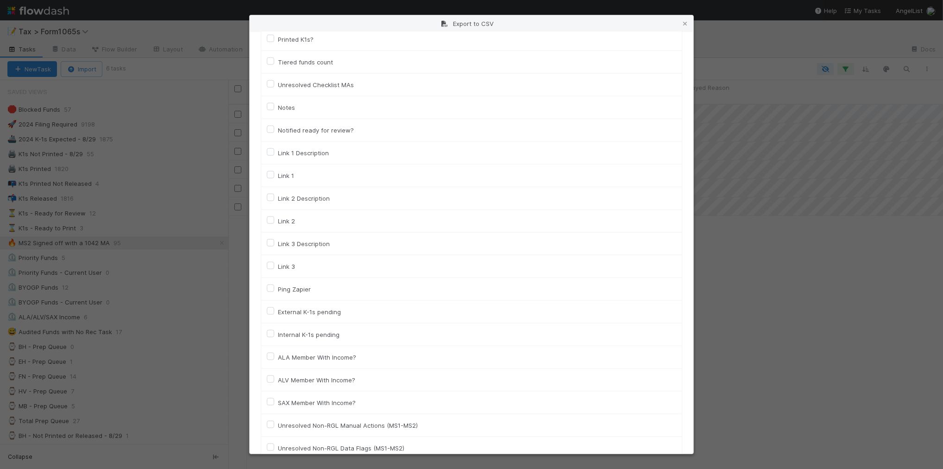
scroll to position [1281, 0]
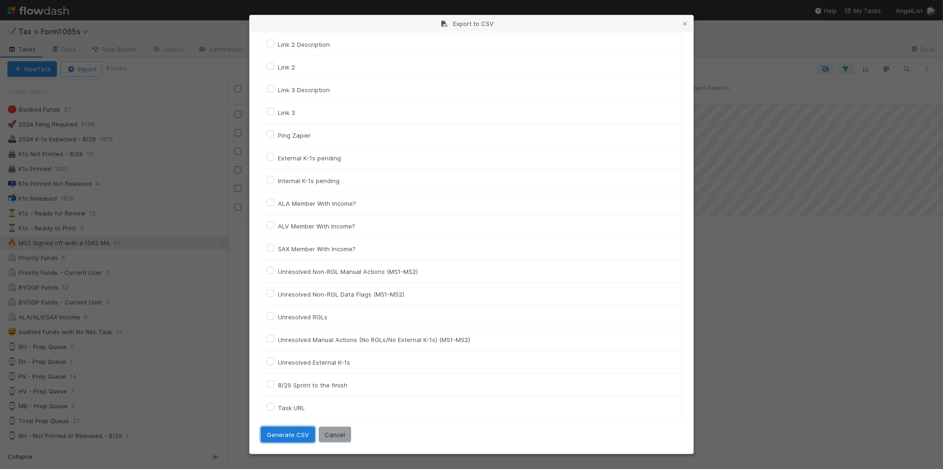
click at [297, 436] on button "Generate CSV" at bounding box center [288, 435] width 54 height 16
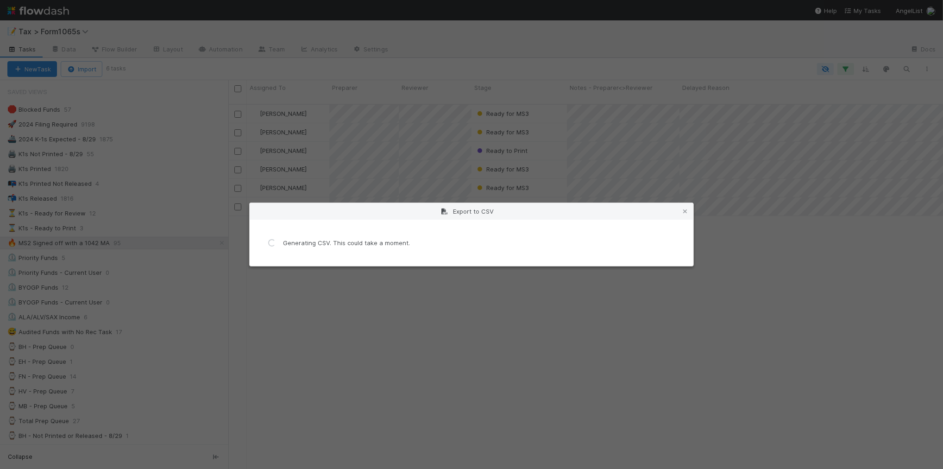
scroll to position [0, 0]
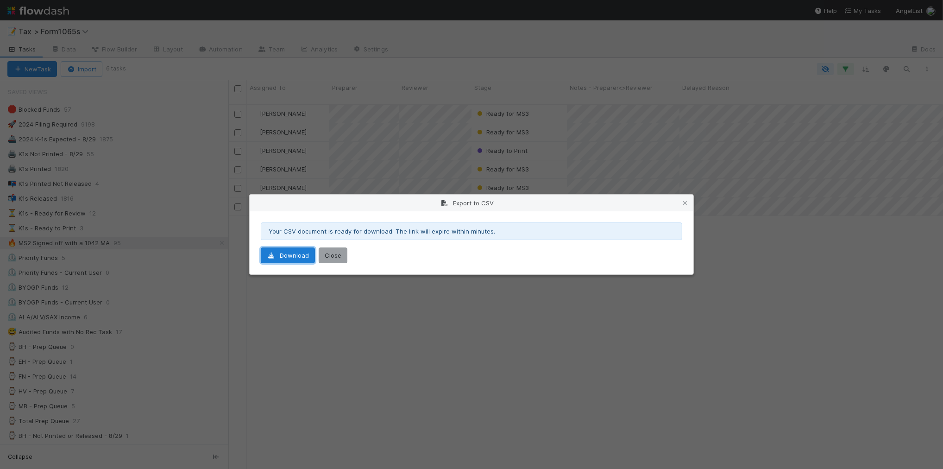
click at [281, 262] on link "Download" at bounding box center [288, 255] width 54 height 16
click at [688, 202] on icon at bounding box center [685, 203] width 9 height 6
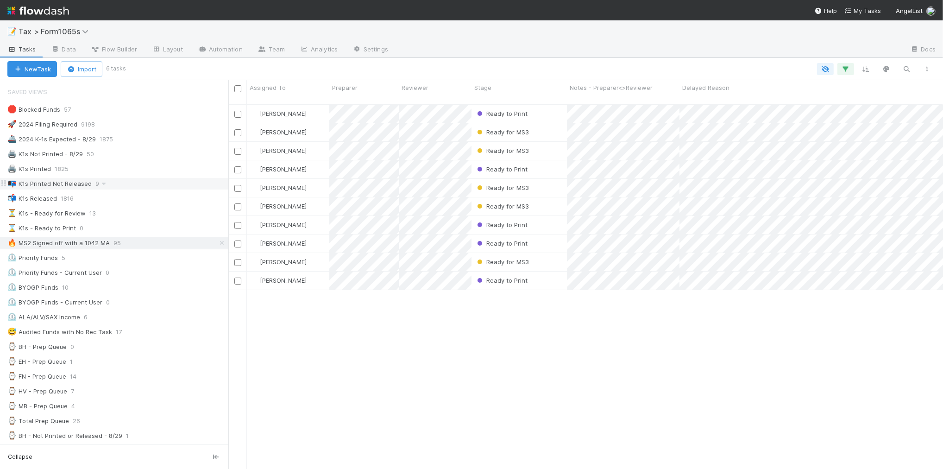
click at [172, 189] on div "📭 K1s Printed Not Released 9" at bounding box center [117, 184] width 221 height 12
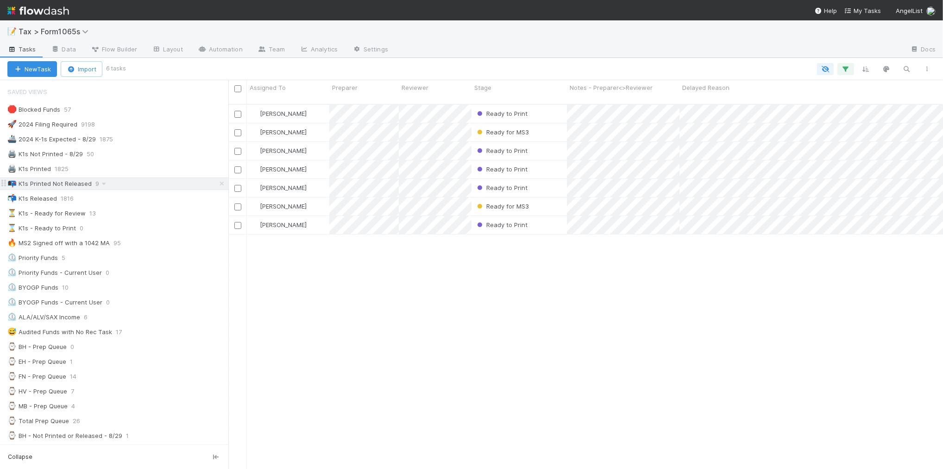
scroll to position [364, 706]
click at [483, 308] on div "Helen Vo Ready to Print 9/3/25, 9:38:29 AM 65 0 1 0 27 3 37 Helen Vo Ready for …" at bounding box center [585, 291] width 715 height 372
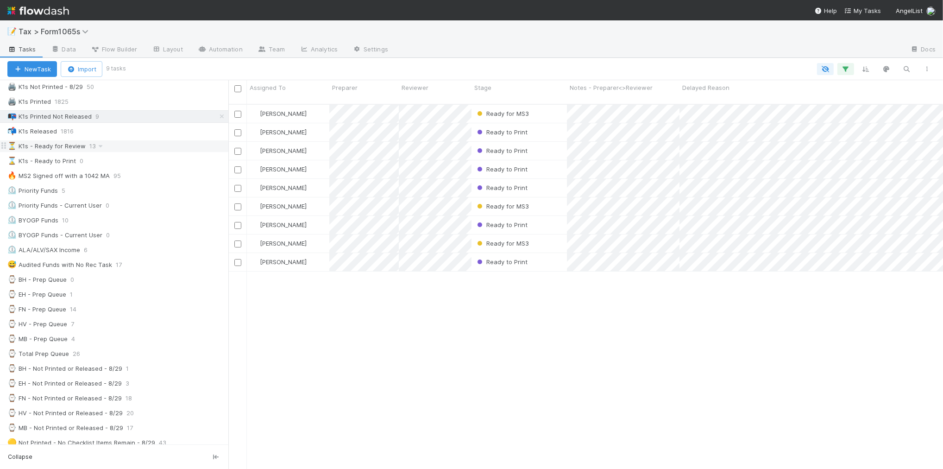
scroll to position [0, 0]
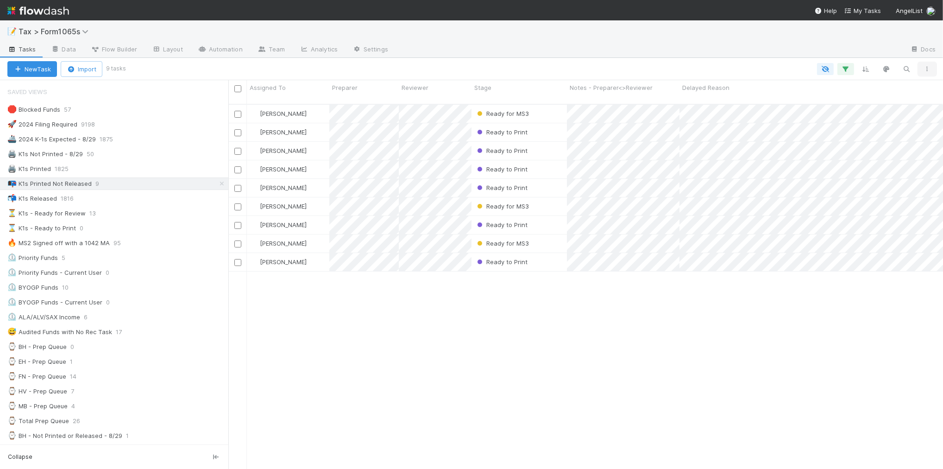
click at [927, 69] on icon "button" at bounding box center [927, 69] width 9 height 6
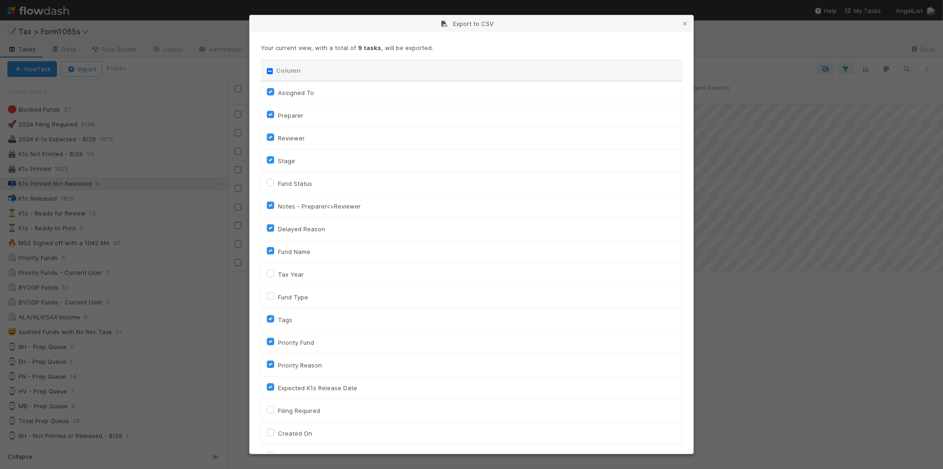
click at [270, 72] on input "Column" at bounding box center [270, 71] width 6 height 6
click at [281, 277] on label "Tax Year" at bounding box center [291, 274] width 26 height 11
click at [274, 277] on input "Tax Year" at bounding box center [270, 273] width 7 height 8
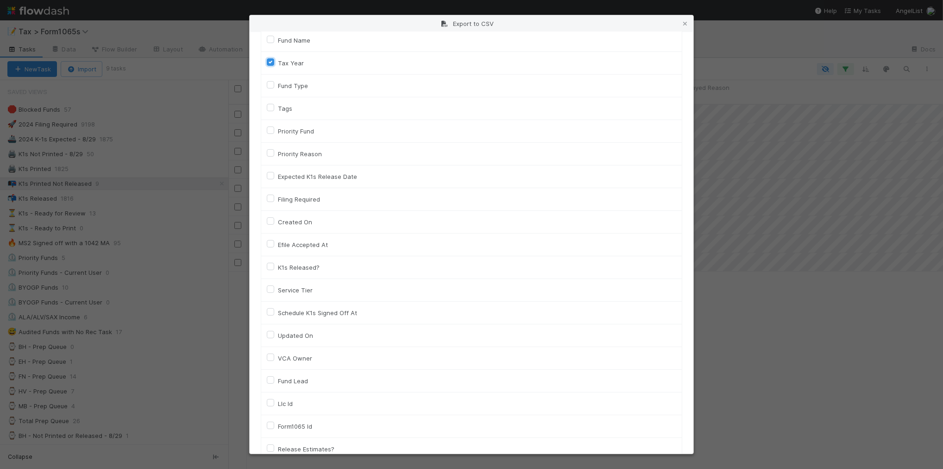
scroll to position [232, 0]
click at [291, 381] on label "Llc Id" at bounding box center [285, 383] width 15 height 11
click at [274, 381] on input "Llc Id" at bounding box center [270, 382] width 7 height 8
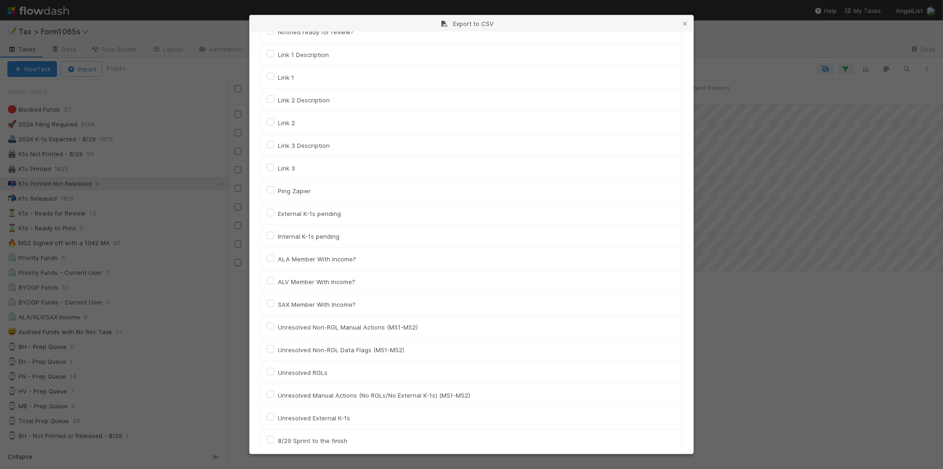
scroll to position [1281, 0]
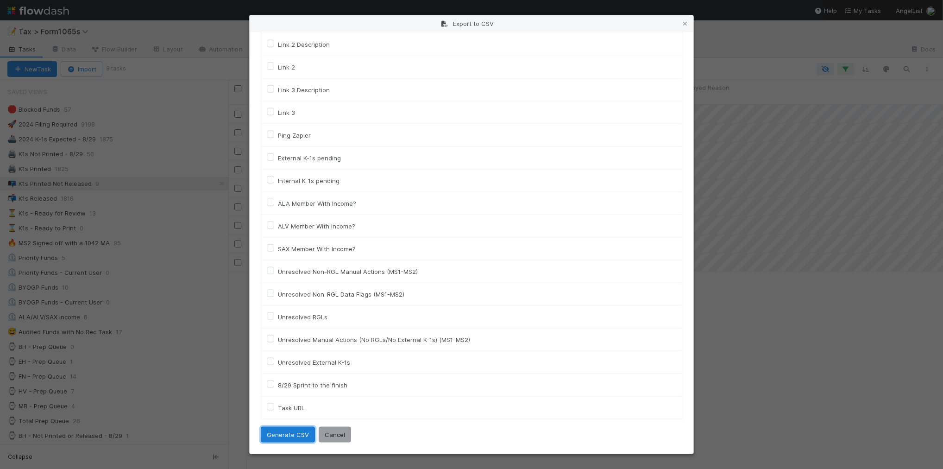
click at [281, 438] on button "Generate CSV" at bounding box center [288, 435] width 54 height 16
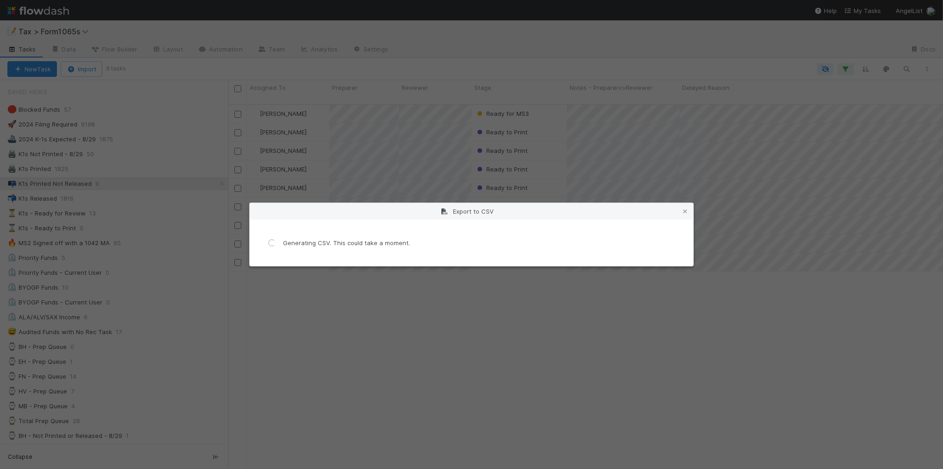
scroll to position [0, 0]
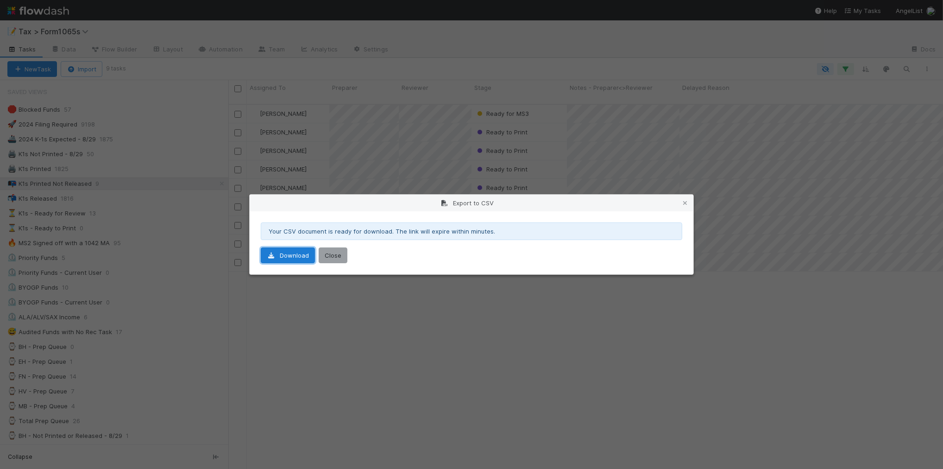
click at [292, 258] on link "Download" at bounding box center [288, 255] width 54 height 16
click at [687, 204] on icon at bounding box center [685, 203] width 9 height 6
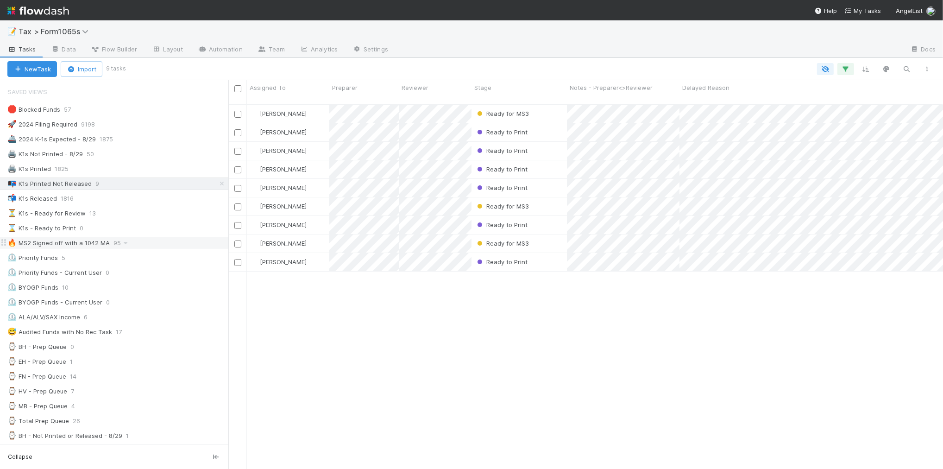
click at [170, 248] on div "🔥 MS2 Signed off with a 1042 MA 95" at bounding box center [117, 243] width 221 height 12
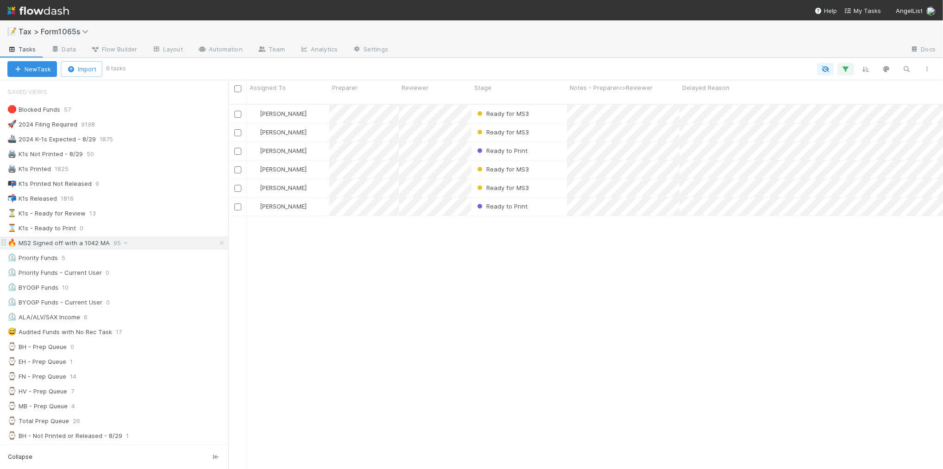
scroll to position [364, 706]
click at [160, 264] on div "⏲️ Priority Funds 5" at bounding box center [117, 258] width 221 height 12
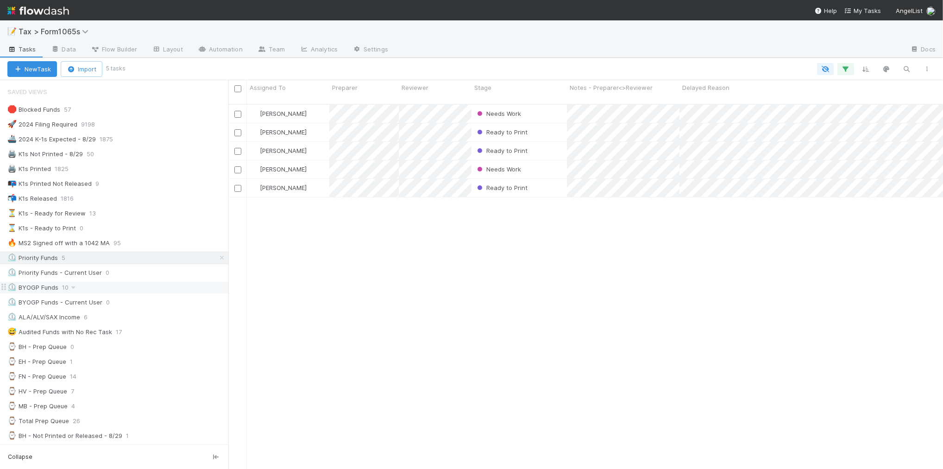
click at [144, 290] on div "⏲️ BYOGP Funds 10" at bounding box center [117, 288] width 221 height 12
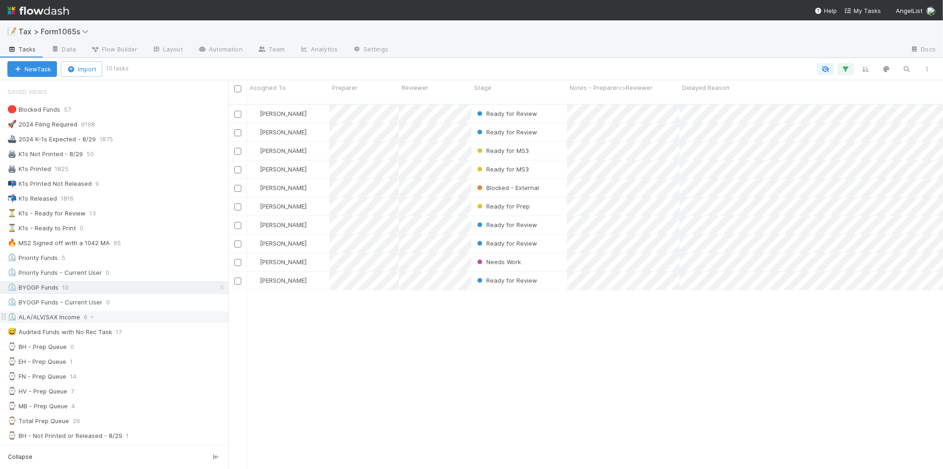
click at [142, 318] on div "⏲️ ALA/ALV/SAX Income 6" at bounding box center [117, 317] width 221 height 12
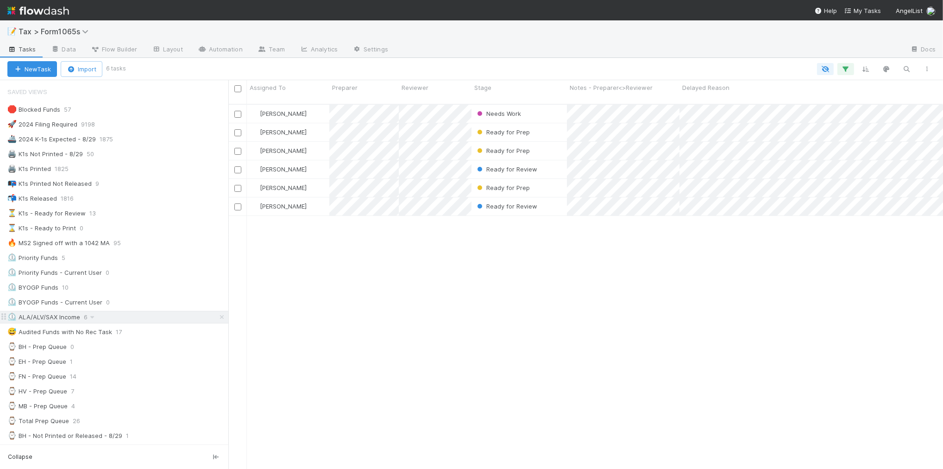
scroll to position [364, 706]
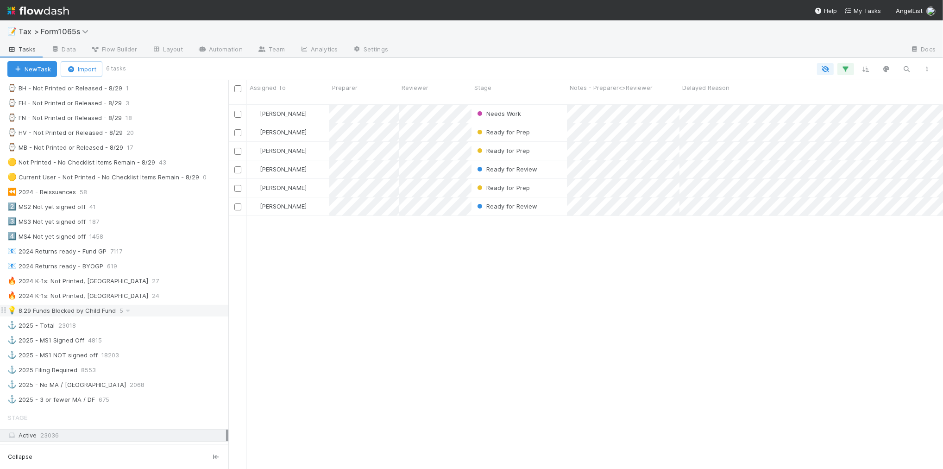
click at [162, 316] on div "💡 8.29 Funds Blocked by Child Fund 5" at bounding box center [117, 311] width 221 height 12
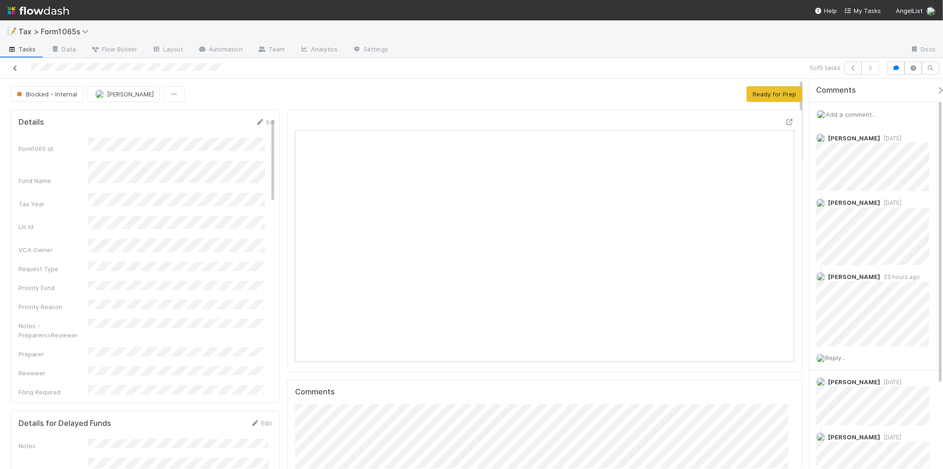
click at [17, 70] on icon at bounding box center [15, 68] width 9 height 6
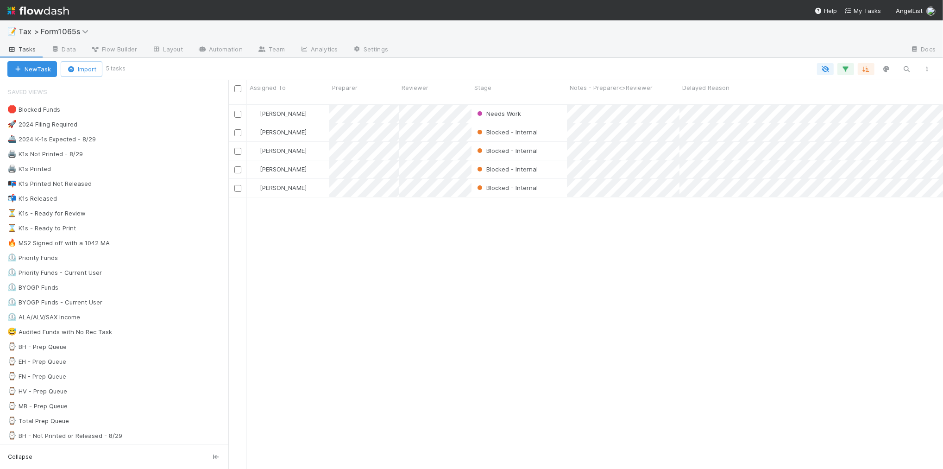
scroll to position [364, 706]
click at [397, 246] on div "Michael Binck Needs Work 9/1/25, 9:30:36 PM 76 0 1 0 49 3 84 Fareeha Naim Block…" at bounding box center [585, 291] width 715 height 372
click at [144, 187] on div "📭 K1s Printed Not Released 4" at bounding box center [117, 184] width 221 height 12
click at [176, 110] on div "🛑 Blocked Funds 52" at bounding box center [117, 110] width 221 height 12
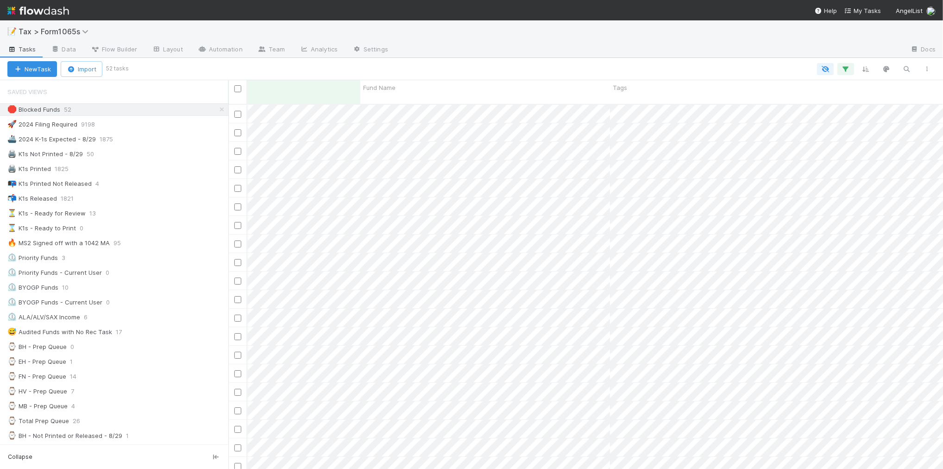
scroll to position [0, 559]
click at [461, 86] on span "Fund Name" at bounding box center [460, 87] width 32 height 9
click at [468, 103] on div "Sort A → Z" at bounding box center [498, 105] width 106 height 14
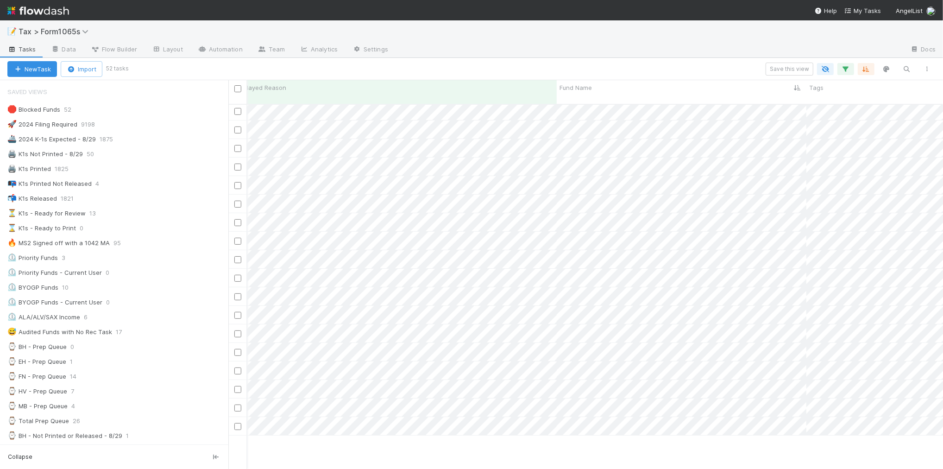
scroll to position [369, 443]
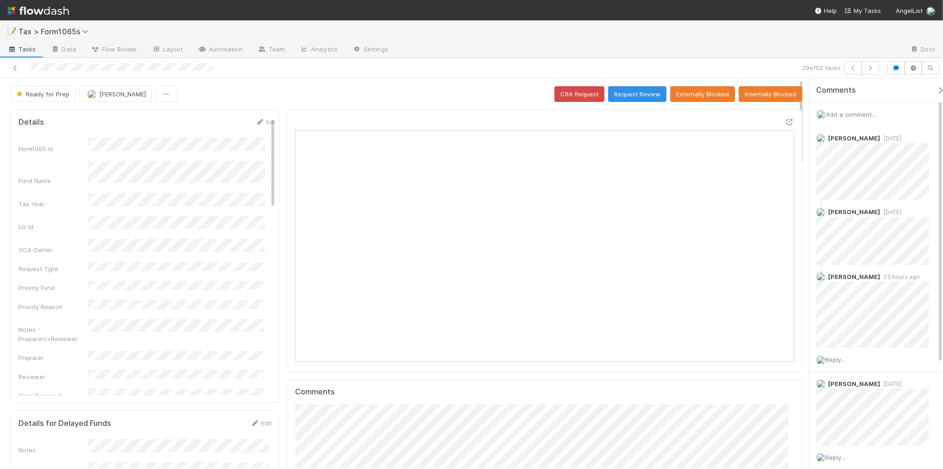
scroll to position [179, 241]
click at [38, 93] on span "Ready for Prep" at bounding box center [42, 93] width 55 height 7
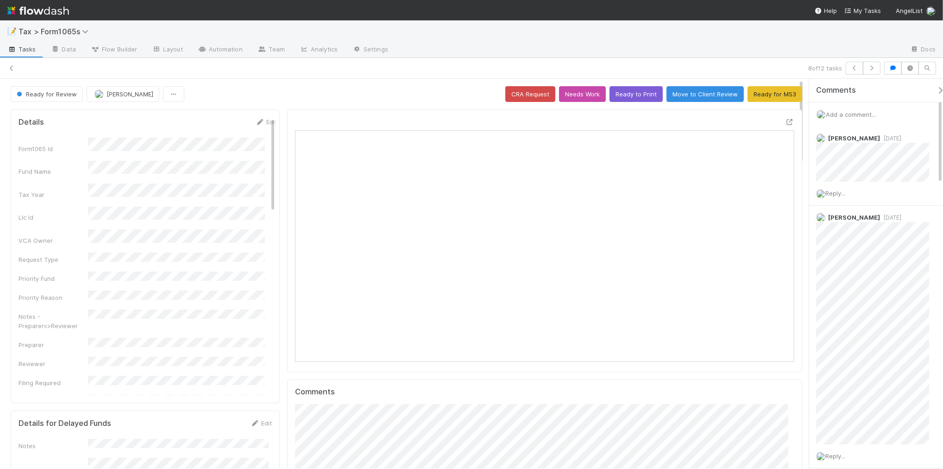
scroll to position [179, 484]
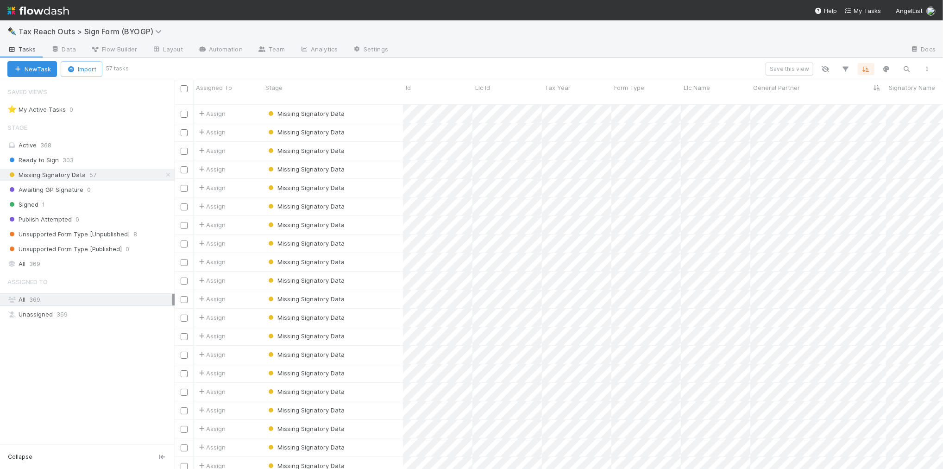
scroll to position [364, 760]
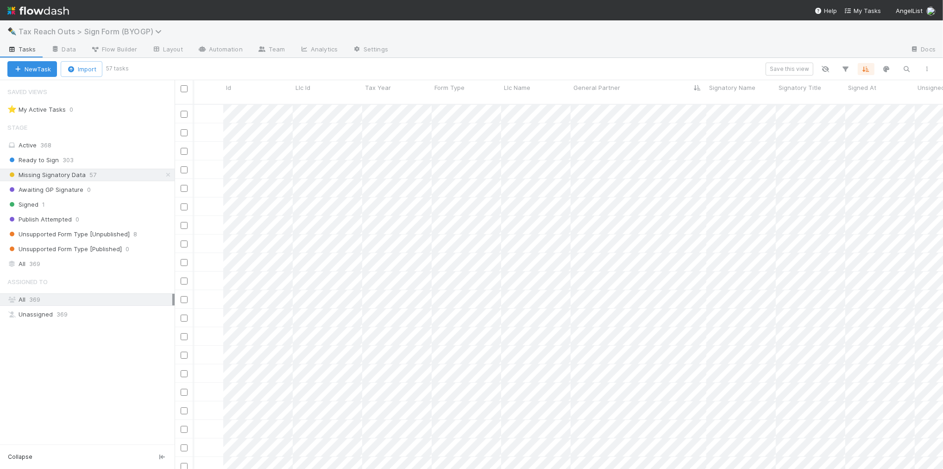
click at [128, 28] on span "Tax Reach Outs > Sign Form (BYOGP)" at bounding box center [93, 31] width 148 height 9
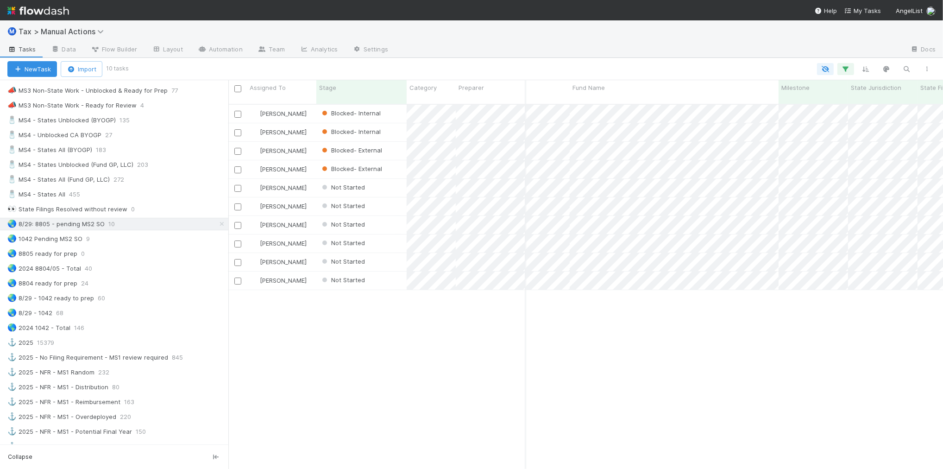
scroll to position [637, 0]
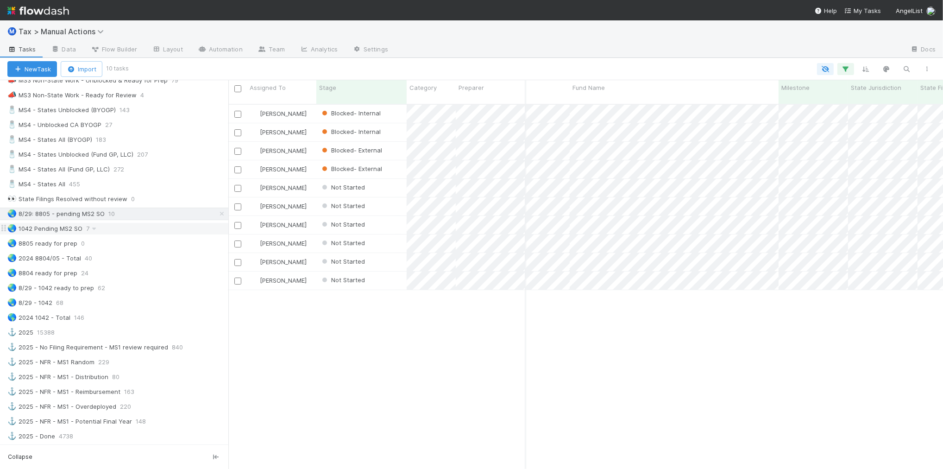
click at [154, 234] on div "🌏 1042 Pending MS2 SO 7" at bounding box center [117, 229] width 221 height 12
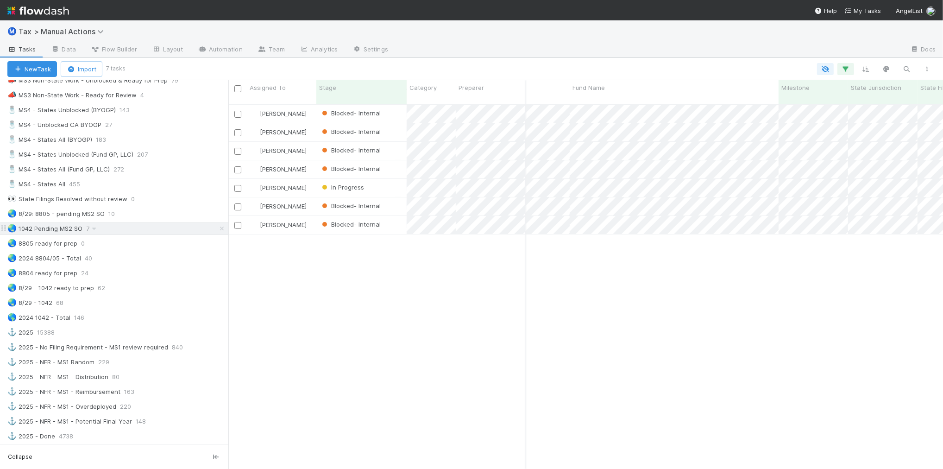
scroll to position [364, 706]
click at [157, 220] on div "🌏 8/29: 8805 - pending MS2 SO 10" at bounding box center [117, 214] width 221 height 12
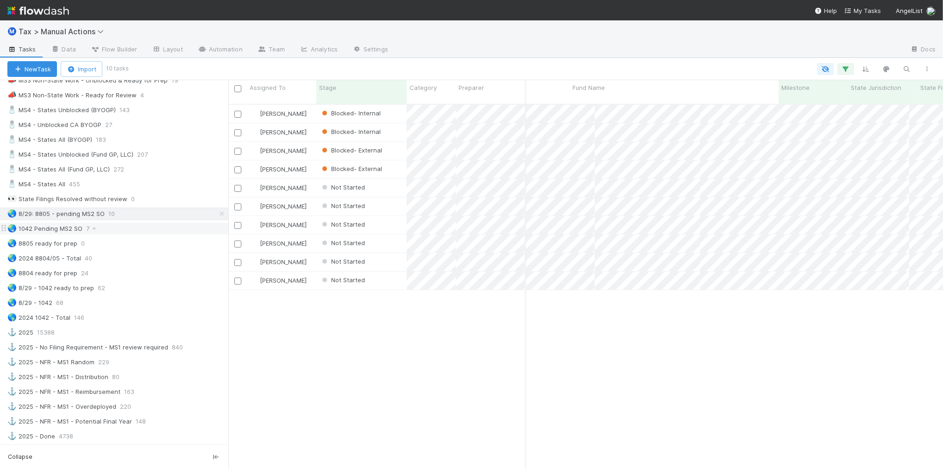
scroll to position [364, 706]
click at [165, 234] on div "🌏 1042 Pending MS2 SO 7" at bounding box center [117, 229] width 221 height 12
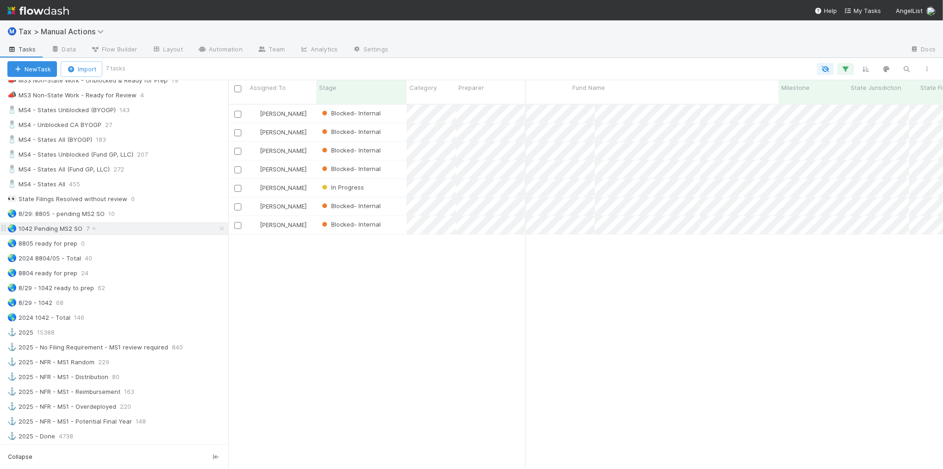
scroll to position [364, 706]
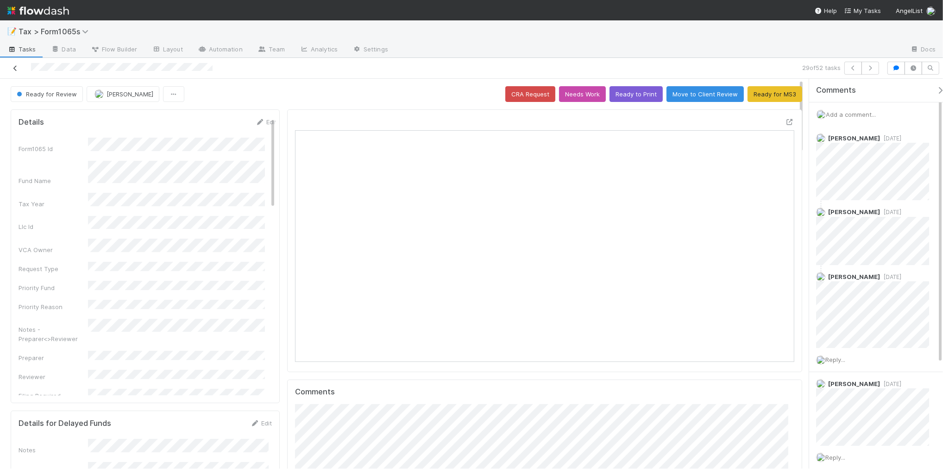
click at [14, 69] on icon at bounding box center [15, 68] width 9 height 6
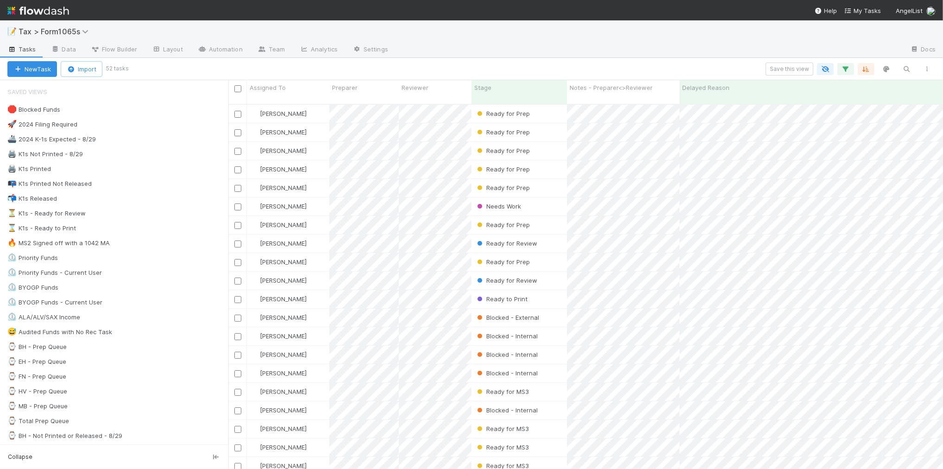
scroll to position [364, 706]
click at [127, 108] on div "🛑 Blocked Funds 52" at bounding box center [117, 110] width 221 height 12
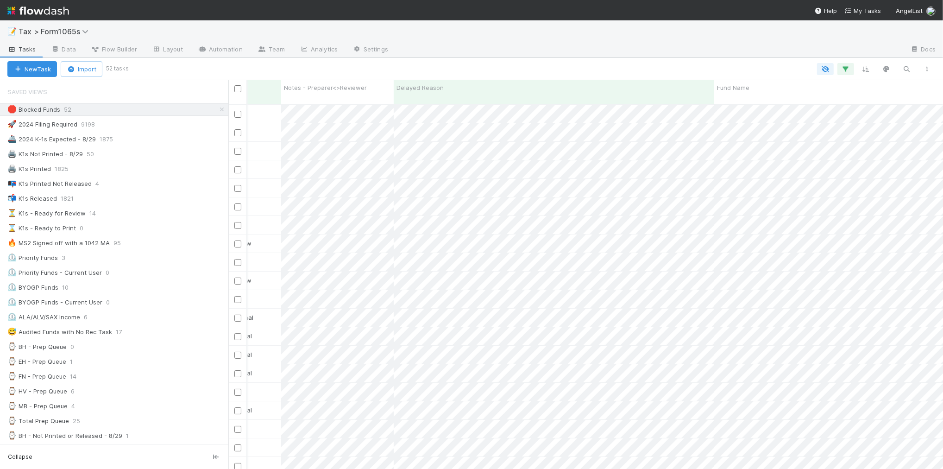
scroll to position [0, 170]
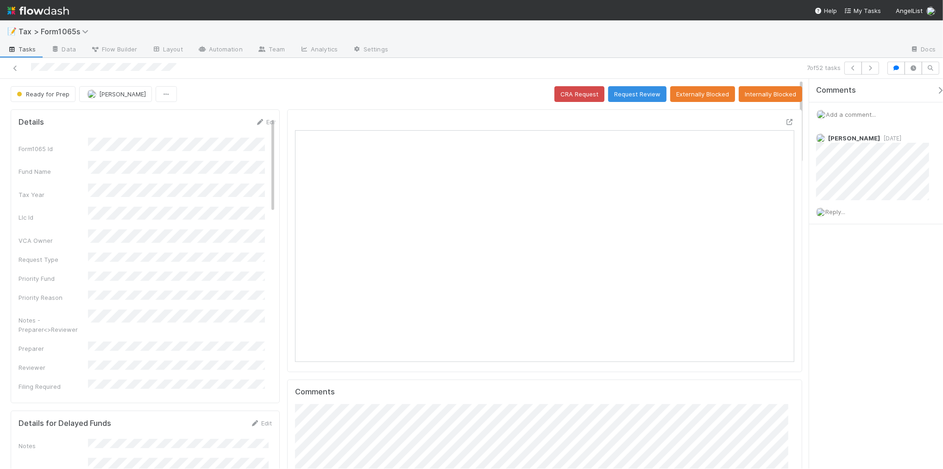
click at [450, 34] on div "📝 Tax > Form1065s" at bounding box center [471, 31] width 943 height 22
click at [523, 38] on div "📝 Tax > Form1065s" at bounding box center [471, 31] width 943 height 22
click at [505, 97] on div "Ready for Prep Fareeha Naim CRA Request Request Review Externally Blocked Inter…" at bounding box center [407, 94] width 792 height 16
click at [508, 120] on div at bounding box center [544, 123] width 499 height 13
click at [862, 274] on div "Comments Add a comment... Michael Binck 1 day ago Reply..." at bounding box center [876, 274] width 134 height 390
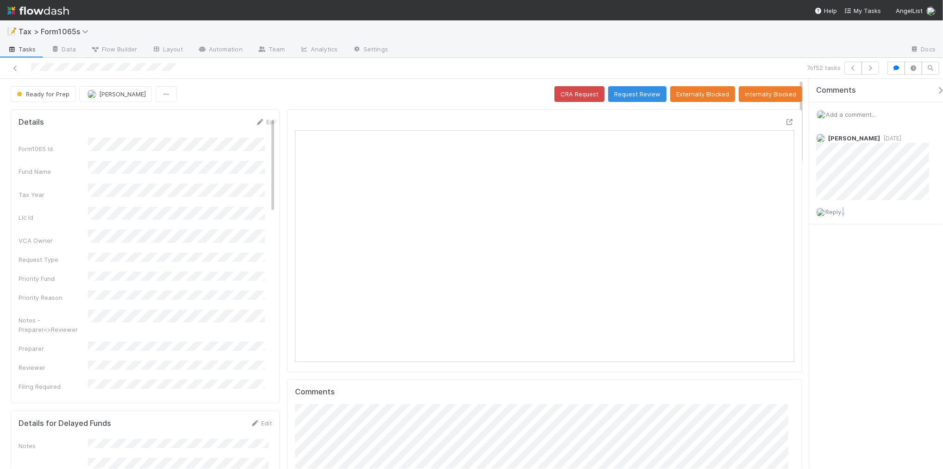
click at [842, 298] on div "Comments Add a comment... Michael Binck 1 day ago Reply..." at bounding box center [876, 274] width 134 height 390
click at [13, 68] on icon at bounding box center [15, 68] width 9 height 6
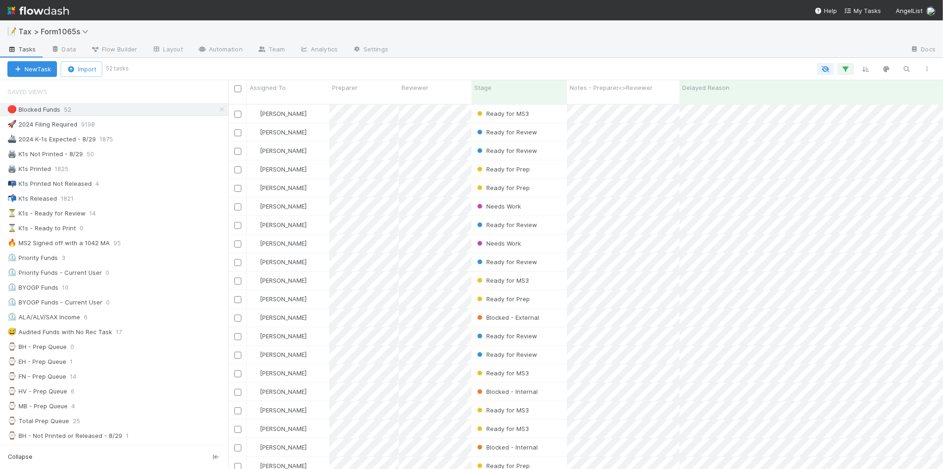
scroll to position [364, 706]
click at [512, 89] on div "Stage" at bounding box center [519, 87] width 90 height 9
click at [518, 103] on div "Sort First → Last" at bounding box center [528, 105] width 106 height 14
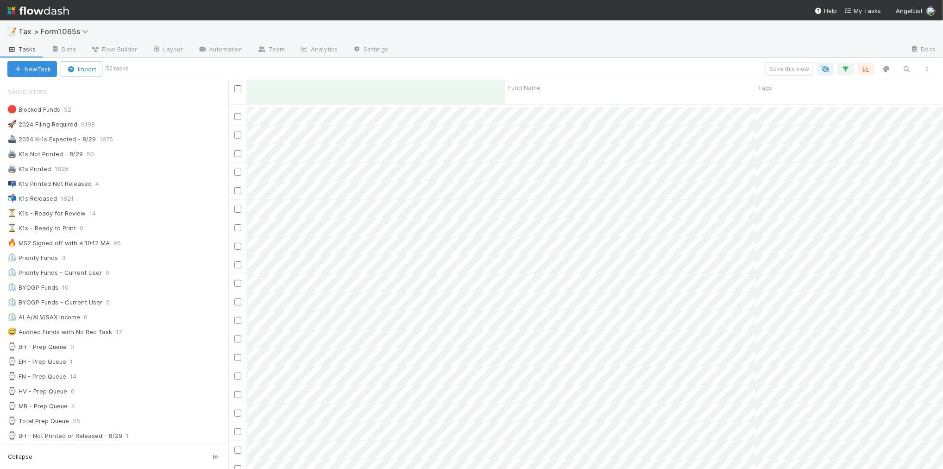
scroll to position [463, 495]
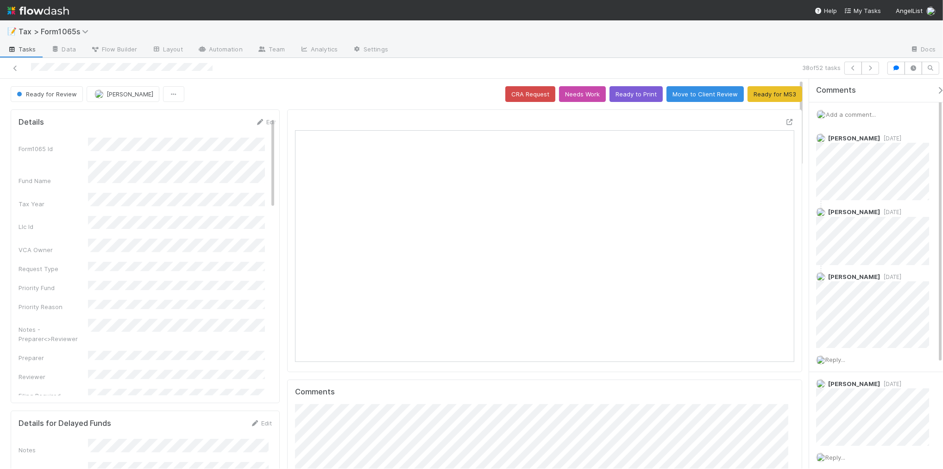
scroll to position [8, 9]
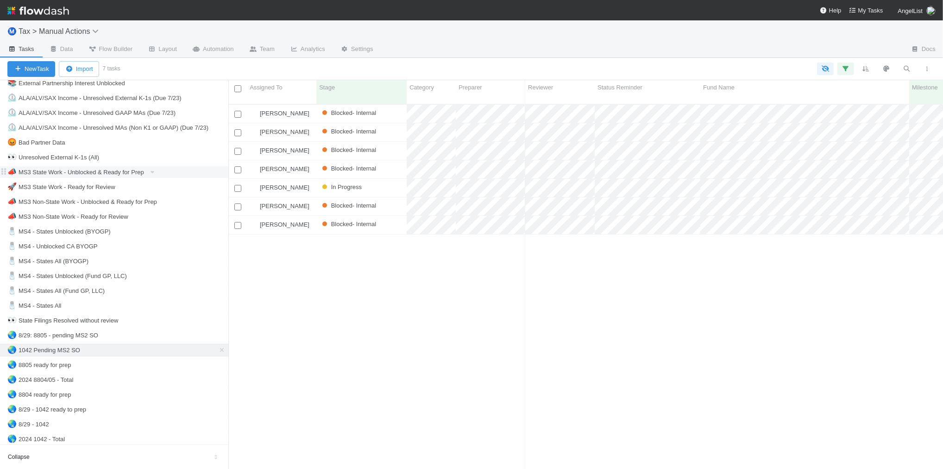
scroll to position [521, 0]
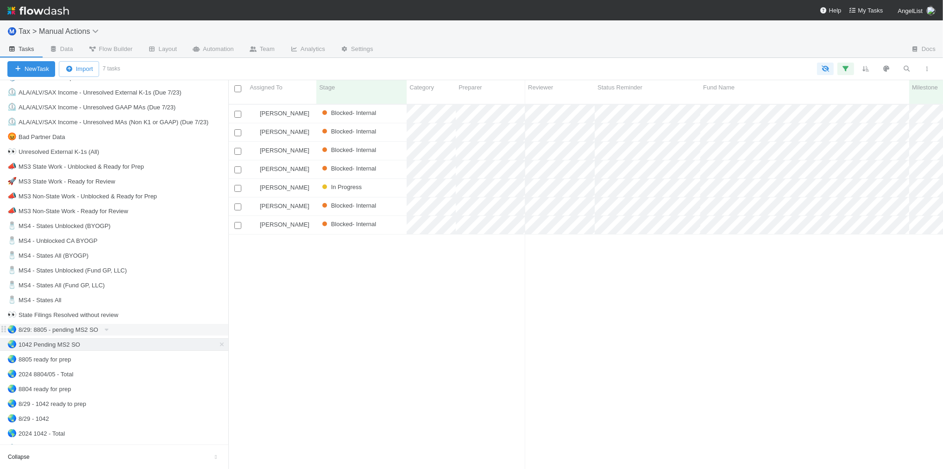
click at [140, 335] on div "🌏 8/29: 8805 - pending MS2 SO" at bounding box center [117, 330] width 221 height 12
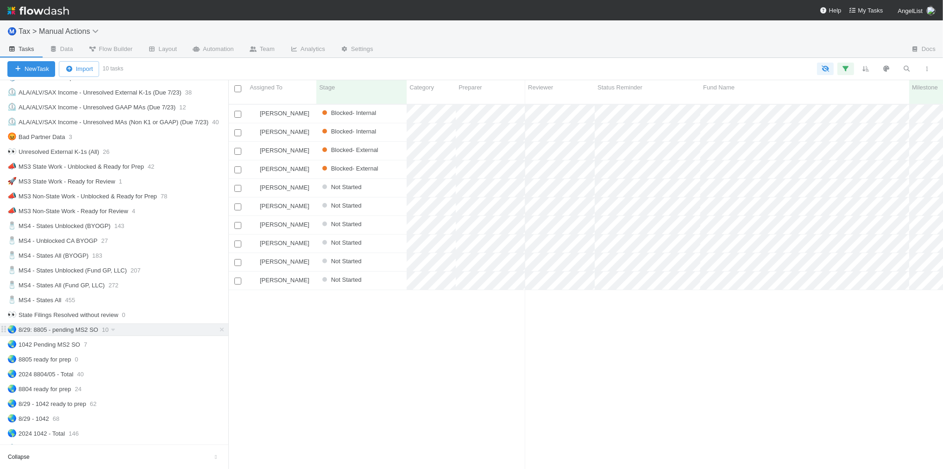
scroll to position [364, 706]
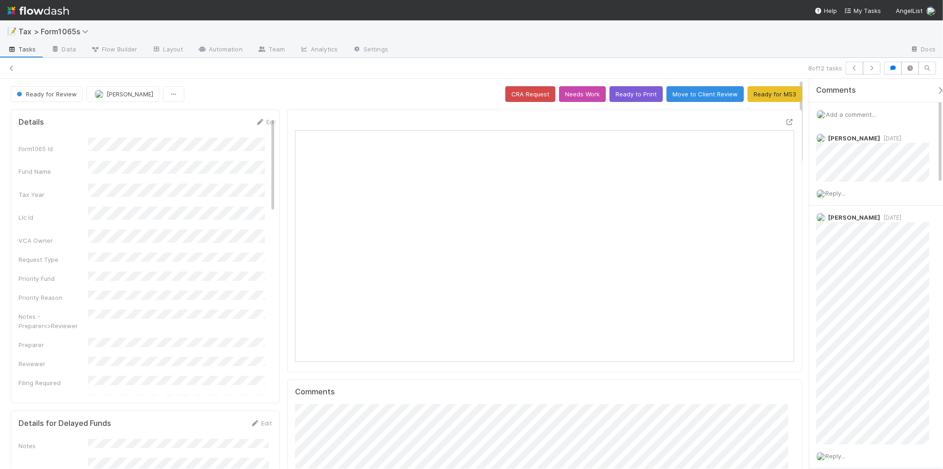
scroll to position [179, 484]
click at [10, 68] on icon at bounding box center [11, 68] width 9 height 6
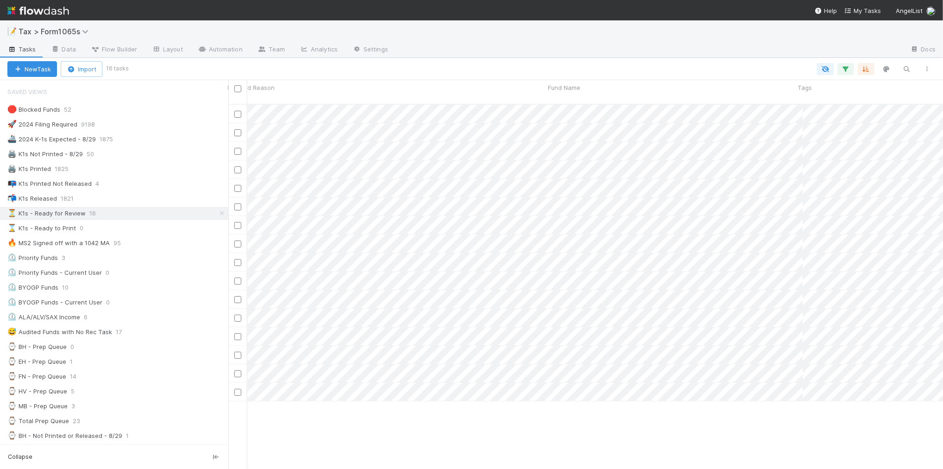
scroll to position [0, 455]
click at [151, 113] on div "🛑 Blocked Funds 52" at bounding box center [117, 110] width 221 height 12
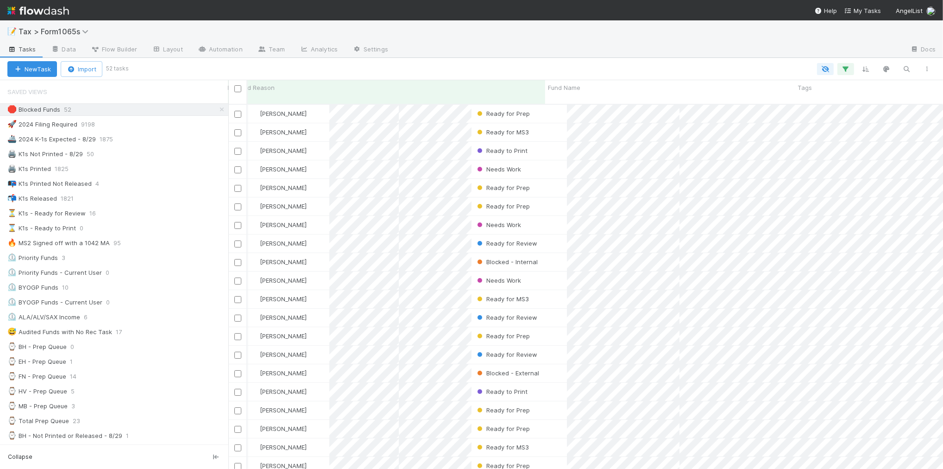
scroll to position [364, 706]
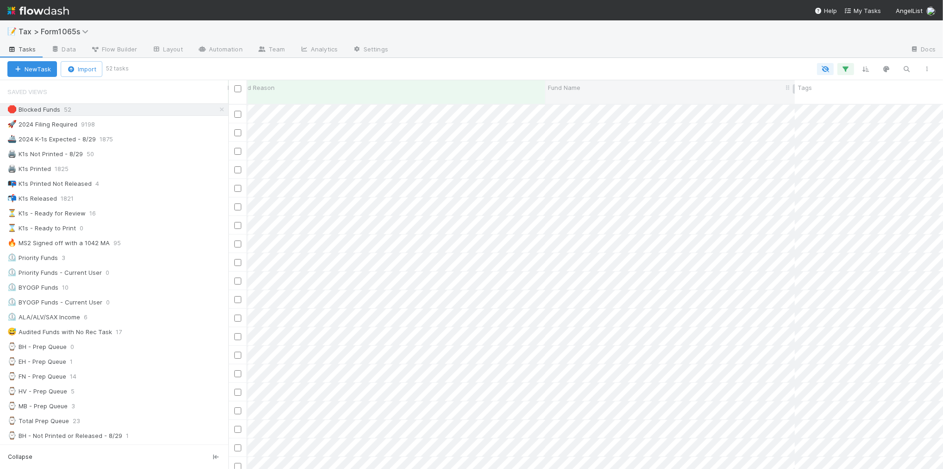
click at [624, 86] on div "Fund Name" at bounding box center [670, 87] width 245 height 9
click at [614, 107] on div "Sort A → Z" at bounding box center [601, 105] width 106 height 14
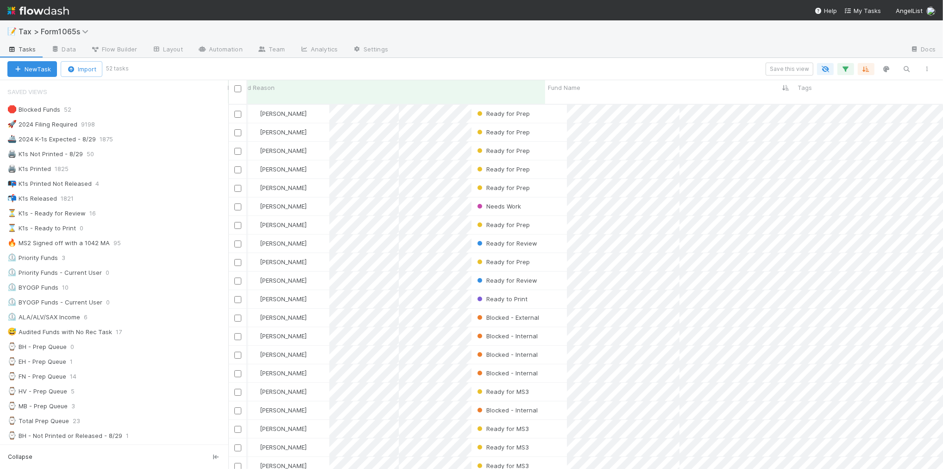
scroll to position [364, 706]
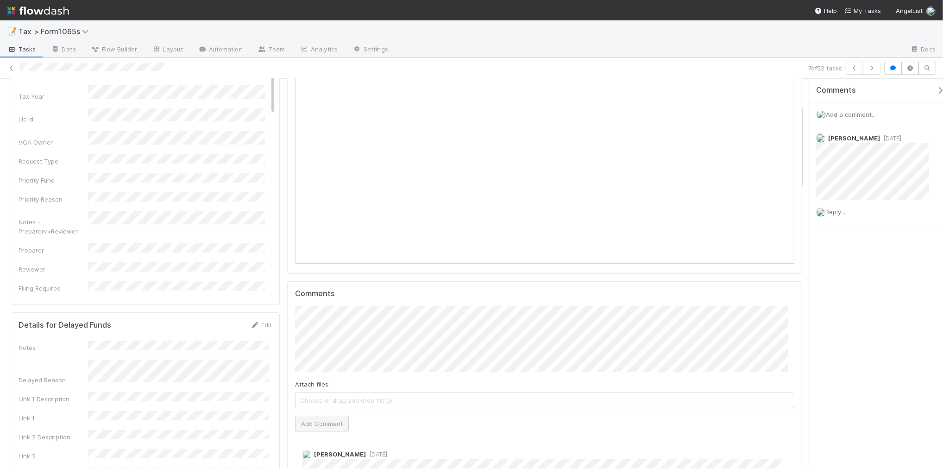
scroll to position [116, 0]
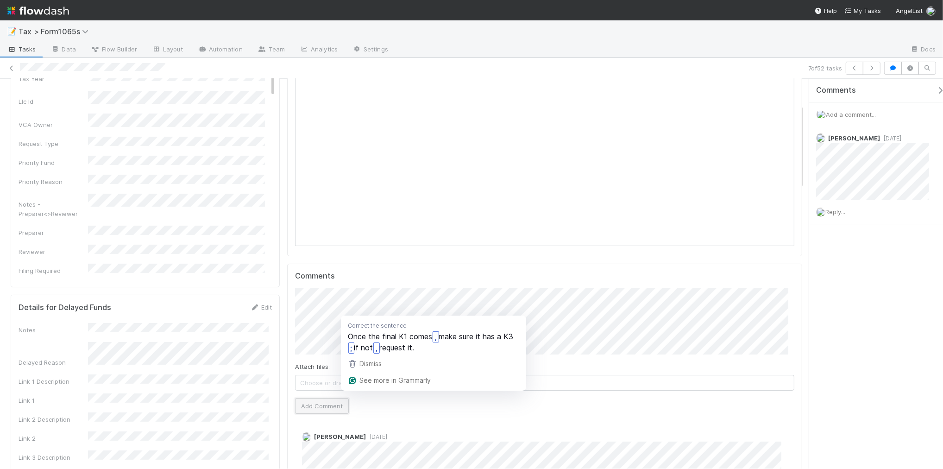
click at [330, 408] on button "Add Comment" at bounding box center [322, 406] width 54 height 16
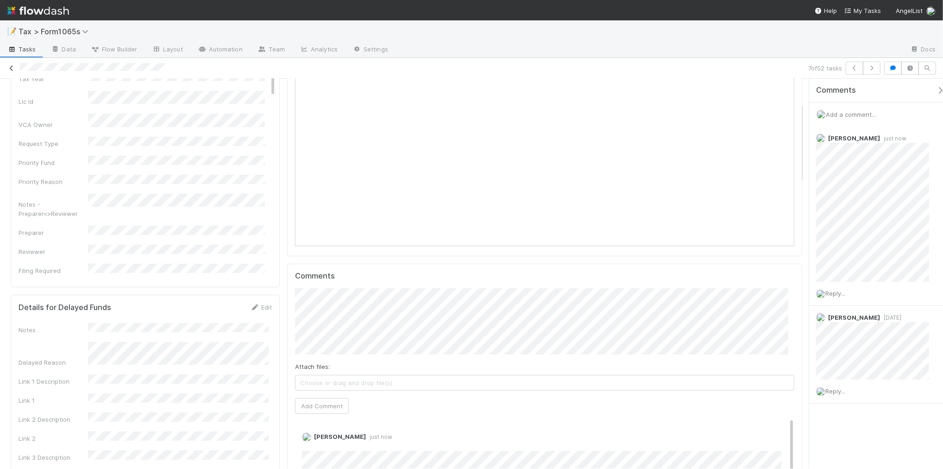
click at [10, 69] on icon at bounding box center [11, 68] width 9 height 6
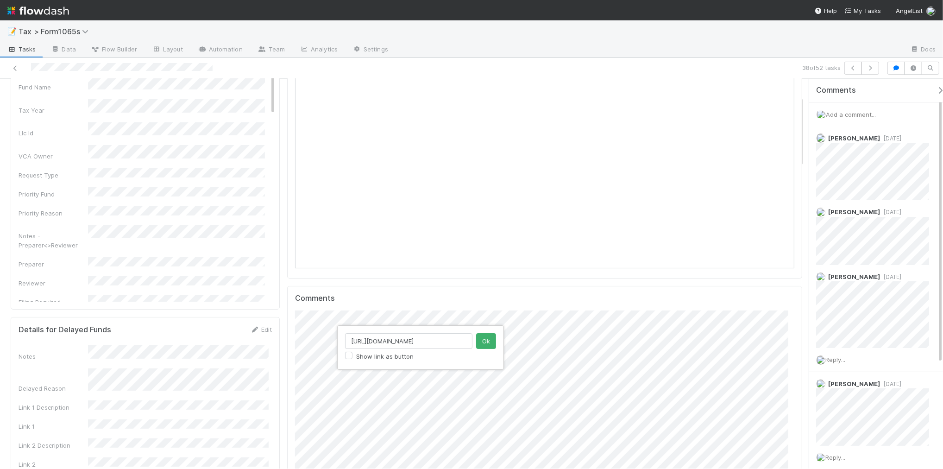
drag, startPoint x: 466, startPoint y: 339, endPoint x: 340, endPoint y: 339, distance: 126.5
click at [340, 339] on div "[URL][DOMAIN_NAME] Show link as button Ok" at bounding box center [420, 347] width 167 height 44
click at [478, 343] on button "Ok" at bounding box center [486, 341] width 20 height 16
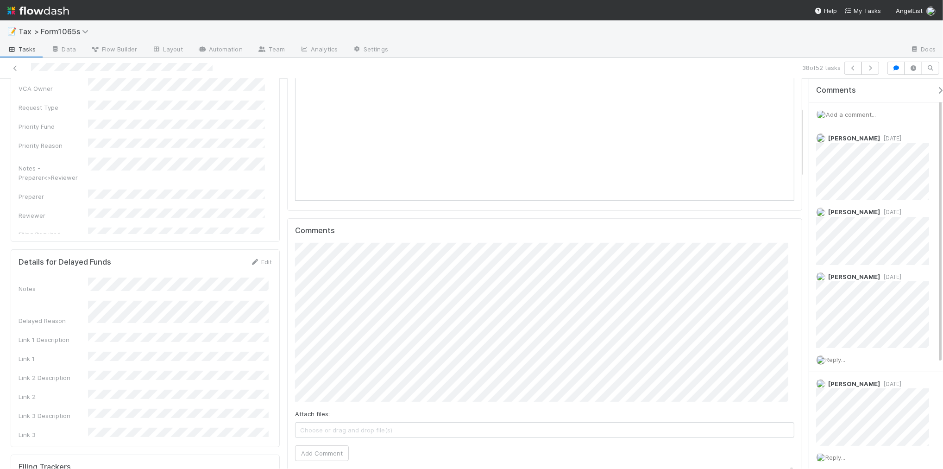
scroll to position [151, 0]
click at [315, 465] on button "Add Comment" at bounding box center [322, 463] width 54 height 16
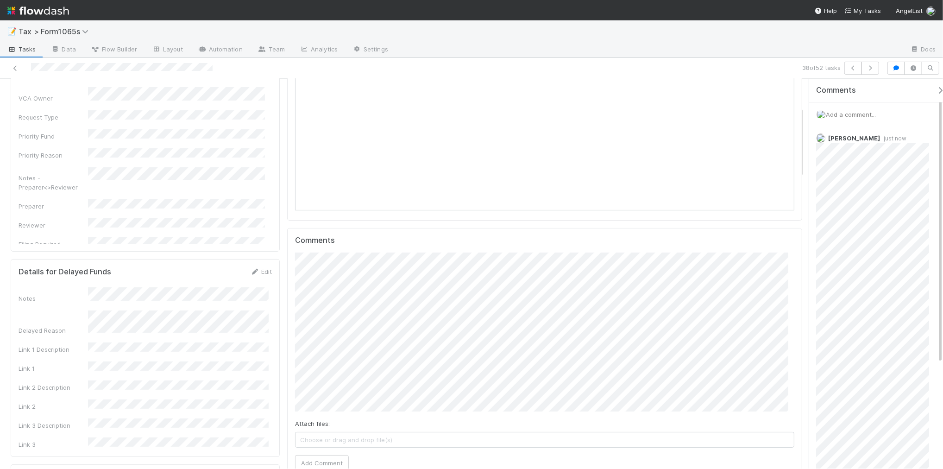
click at [805, 112] on div "Ready for Review Helen Vo CRA Request Needs Work Ready to Print Move to Client …" at bounding box center [471, 274] width 943 height 390
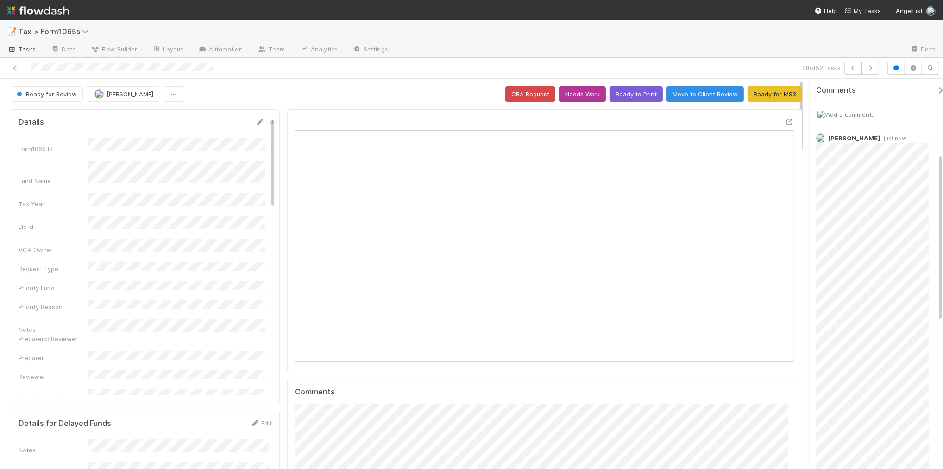
scroll to position [174, 0]
click at [570, 94] on button "Needs Work" at bounding box center [582, 94] width 47 height 16
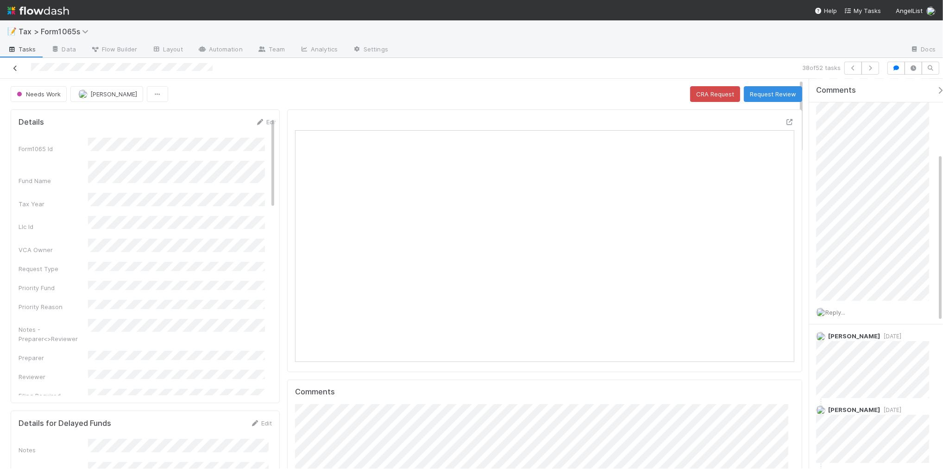
click at [17, 68] on icon at bounding box center [15, 68] width 9 height 6
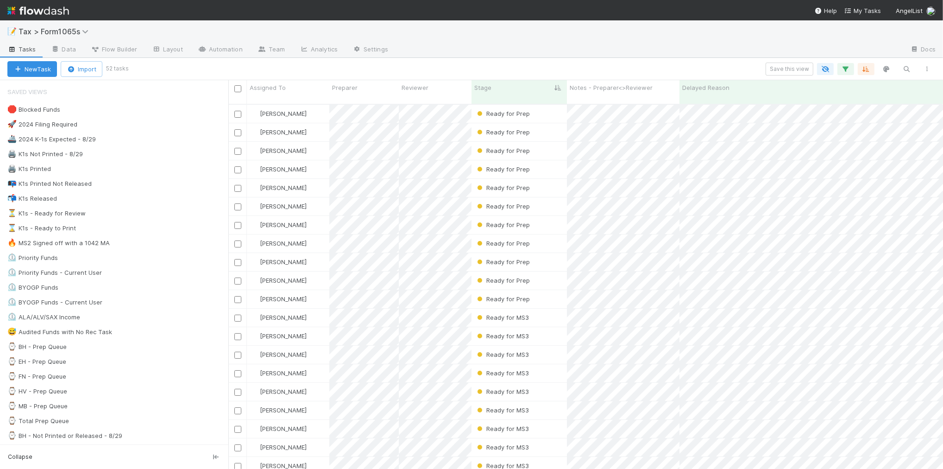
scroll to position [364, 706]
click at [145, 214] on div "⏳ K1s - Ready for Review 15" at bounding box center [117, 214] width 221 height 12
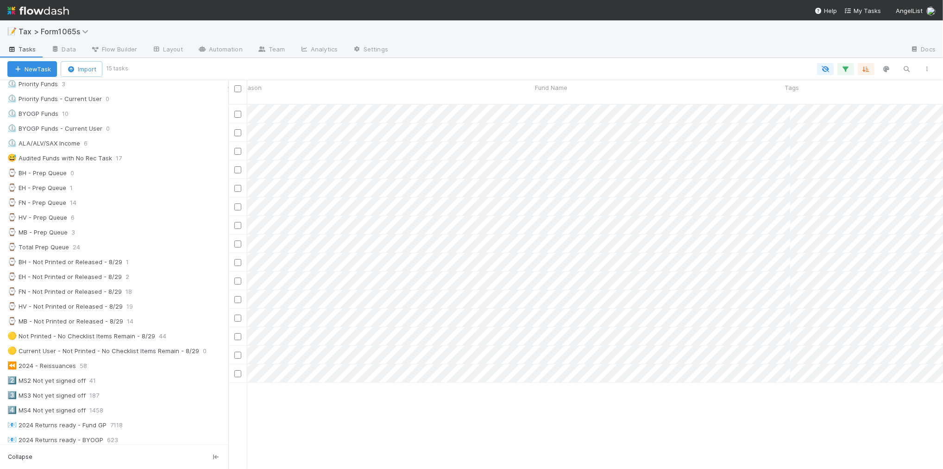
scroll to position [0, 485]
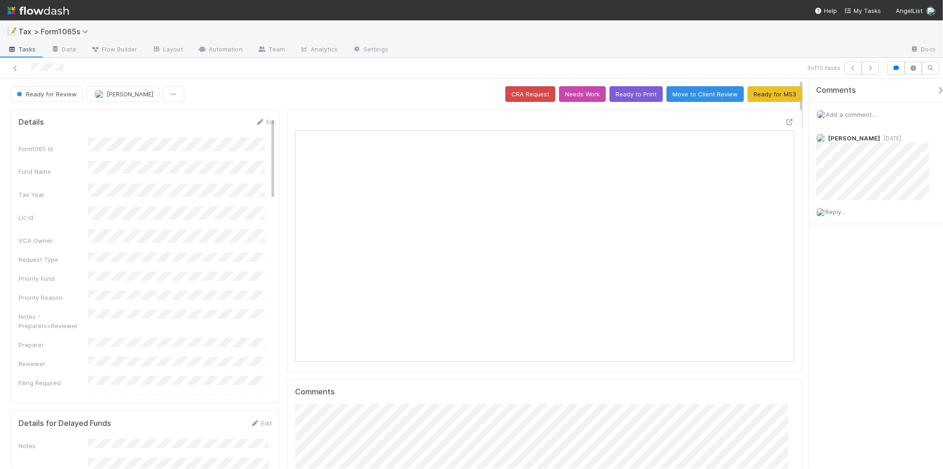
scroll to position [179, 485]
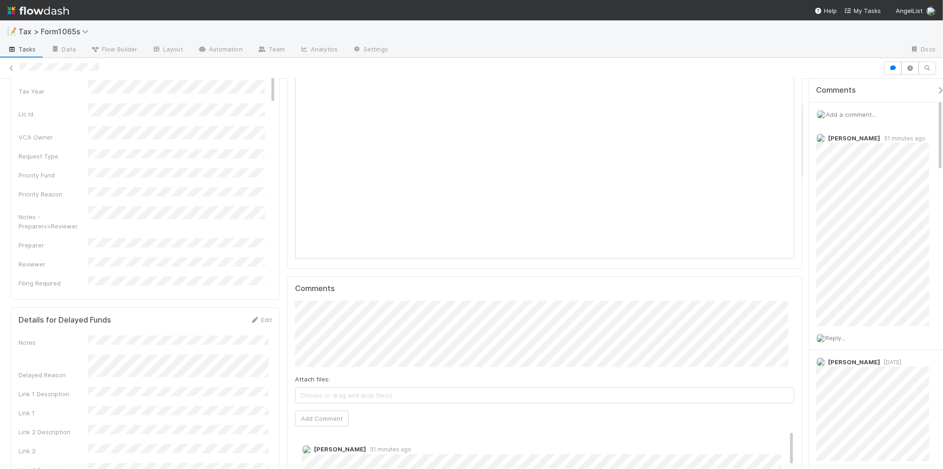
scroll to position [116, 0]
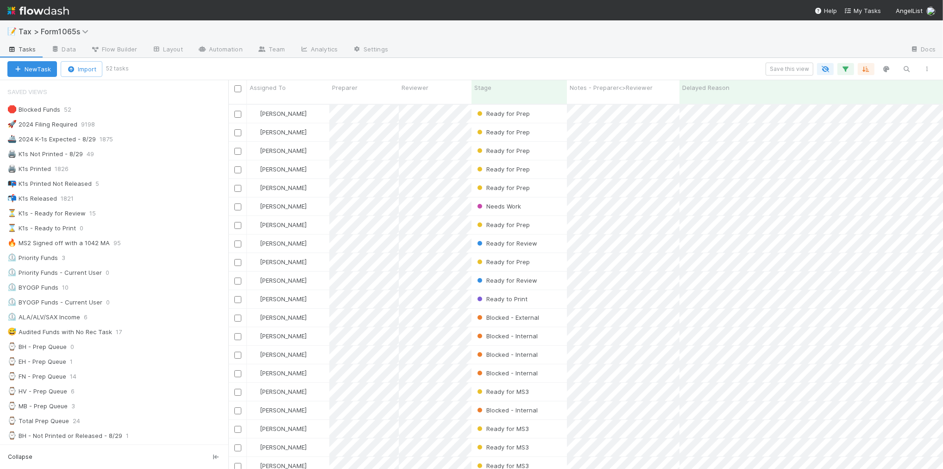
scroll to position [364, 706]
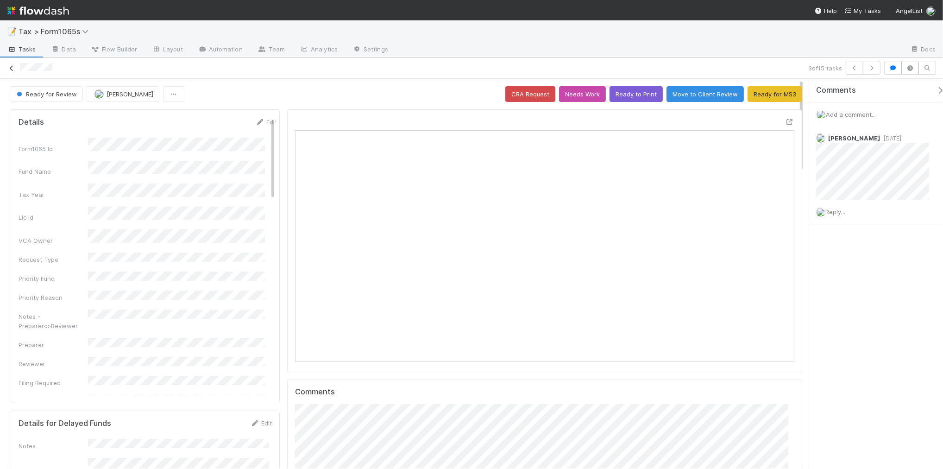
click at [10, 68] on icon at bounding box center [11, 68] width 9 height 6
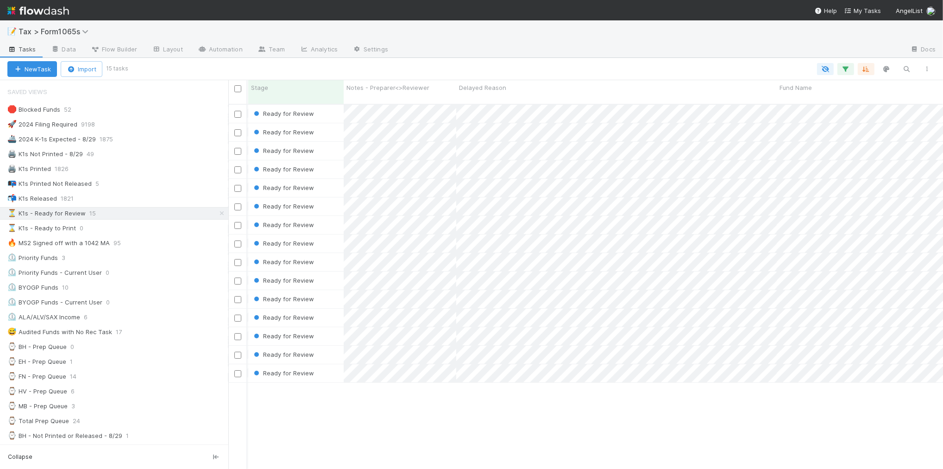
scroll to position [0, 244]
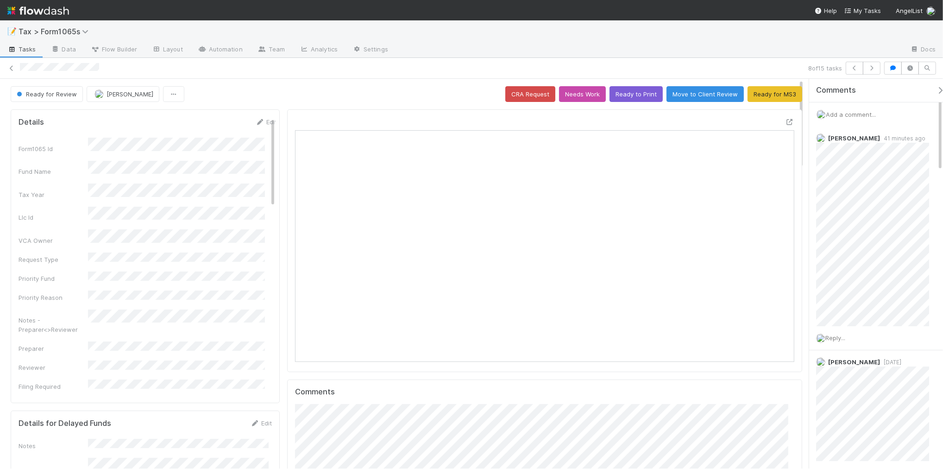
click at [857, 116] on span "Add a comment..." at bounding box center [851, 114] width 50 height 7
click at [929, 155] on div "Attach files: Choose or drag and drop file(s) Add Comment" at bounding box center [881, 190] width 128 height 259
click at [860, 306] on button "Add Comment" at bounding box center [851, 305] width 54 height 16
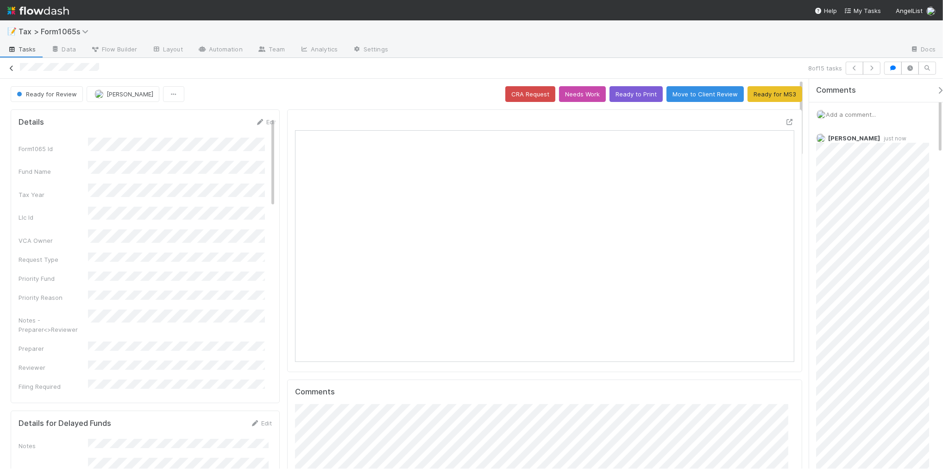
click at [12, 68] on icon at bounding box center [11, 68] width 9 height 6
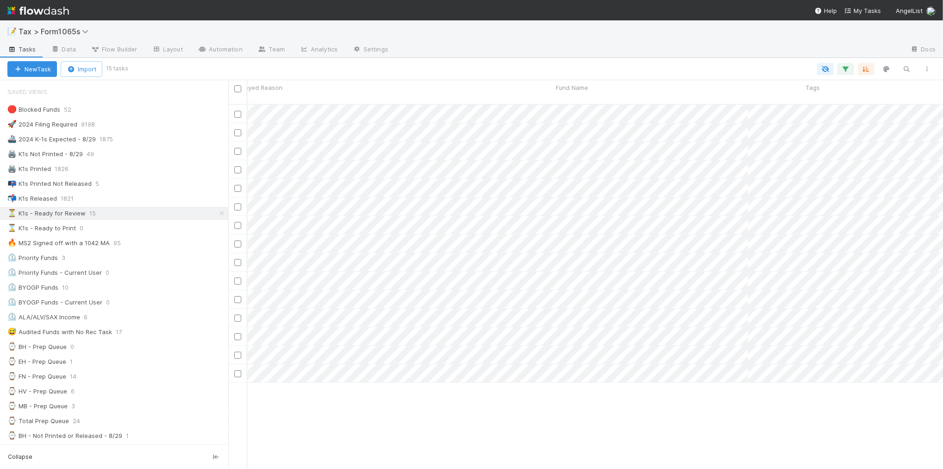
scroll to position [0, 443]
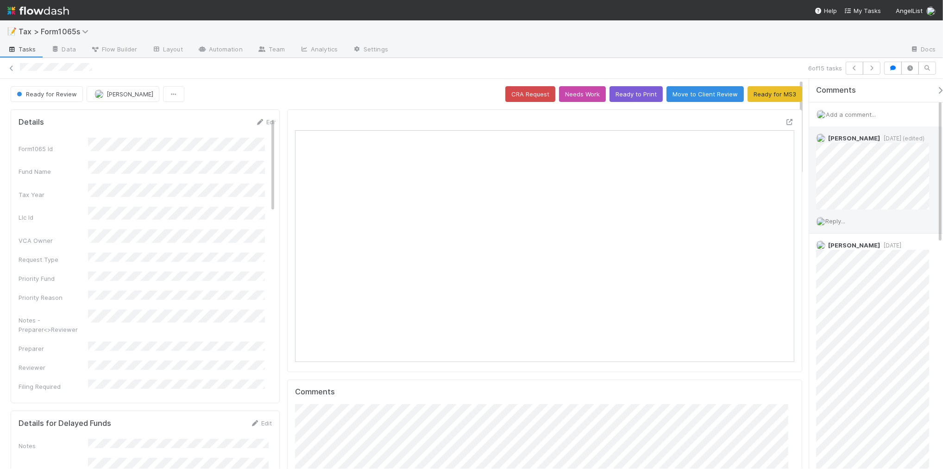
scroll to position [58, 0]
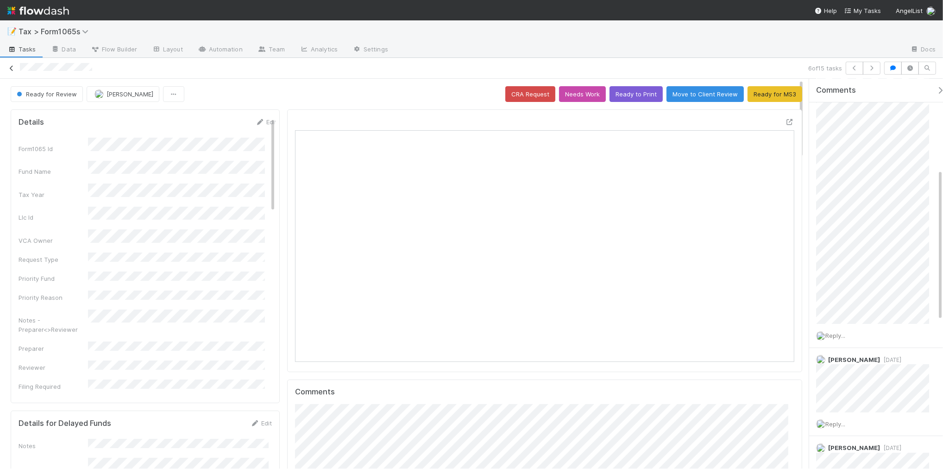
click at [12, 69] on icon at bounding box center [11, 68] width 9 height 6
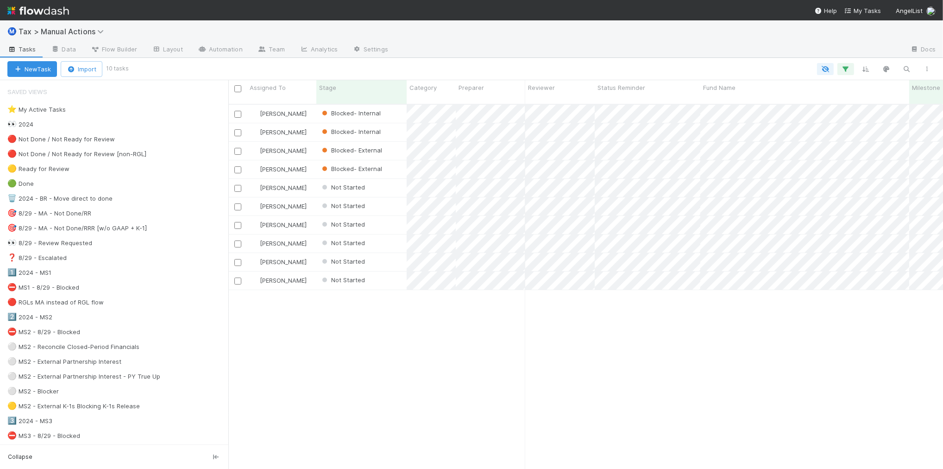
scroll to position [364, 706]
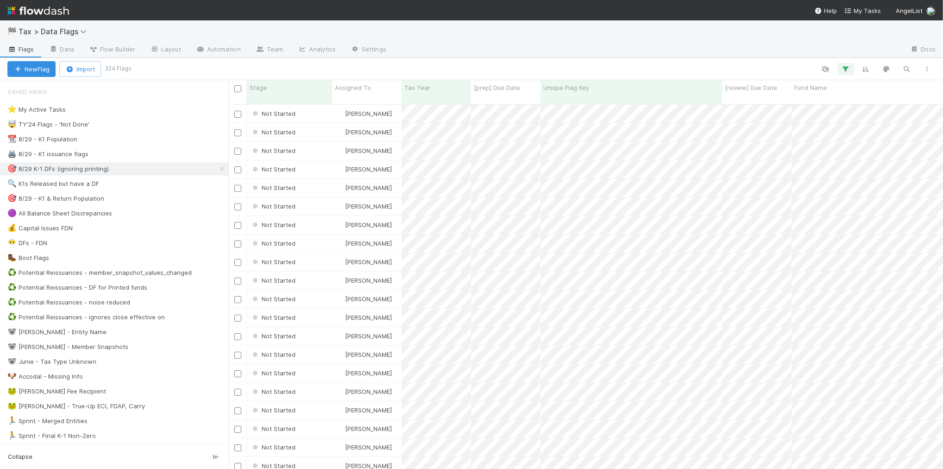
scroll to position [364, 706]
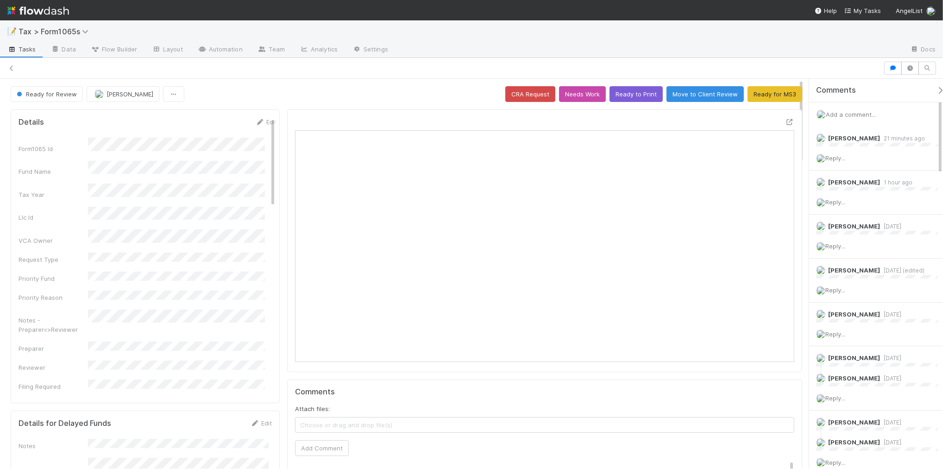
scroll to position [8, 9]
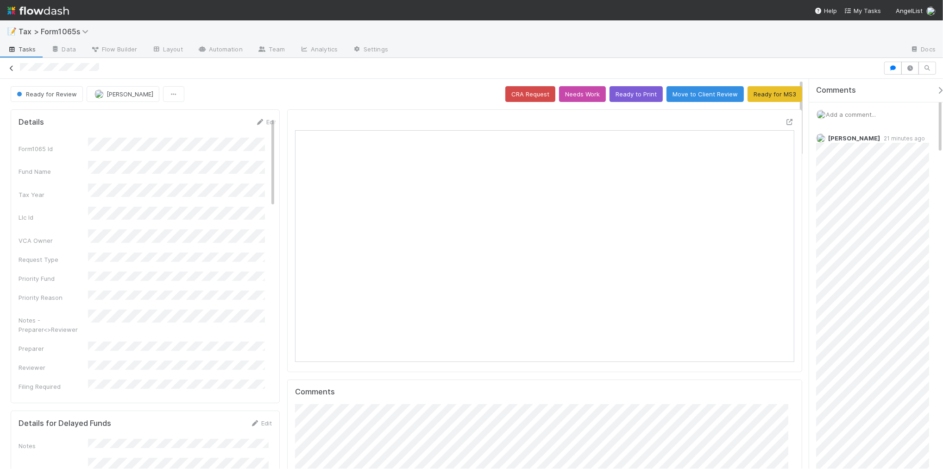
click at [11, 70] on icon at bounding box center [11, 68] width 9 height 6
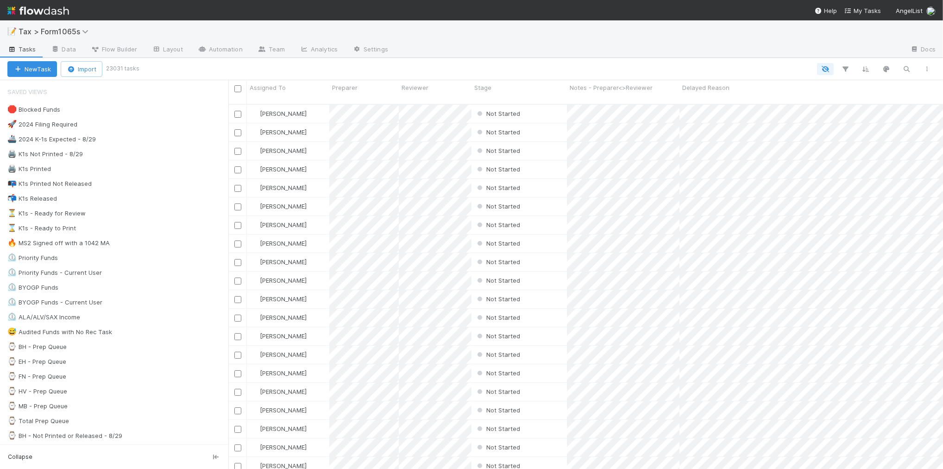
scroll to position [364, 706]
click at [140, 218] on div "⏳ K1s - Ready for Review 15" at bounding box center [117, 214] width 221 height 12
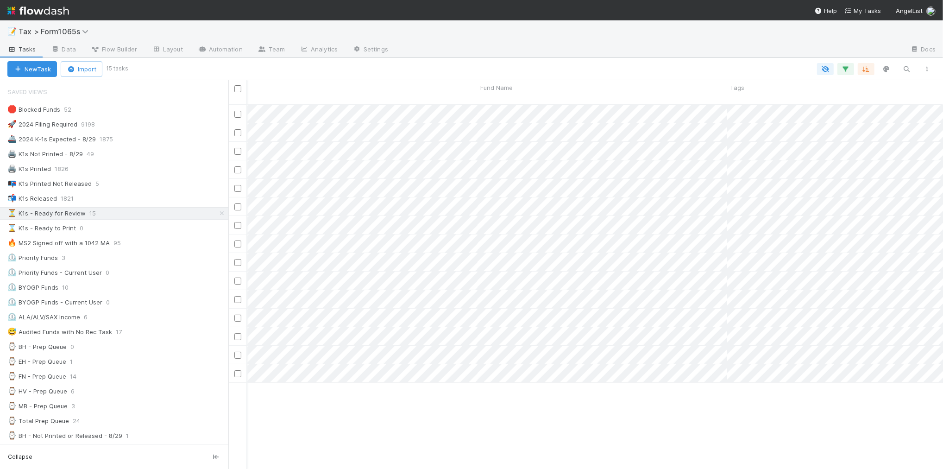
scroll to position [0, 527]
click at [499, 90] on span "Fund Name" at bounding box center [492, 87] width 32 height 9
click at [498, 102] on div "Sort A → Z" at bounding box center [530, 105] width 106 height 14
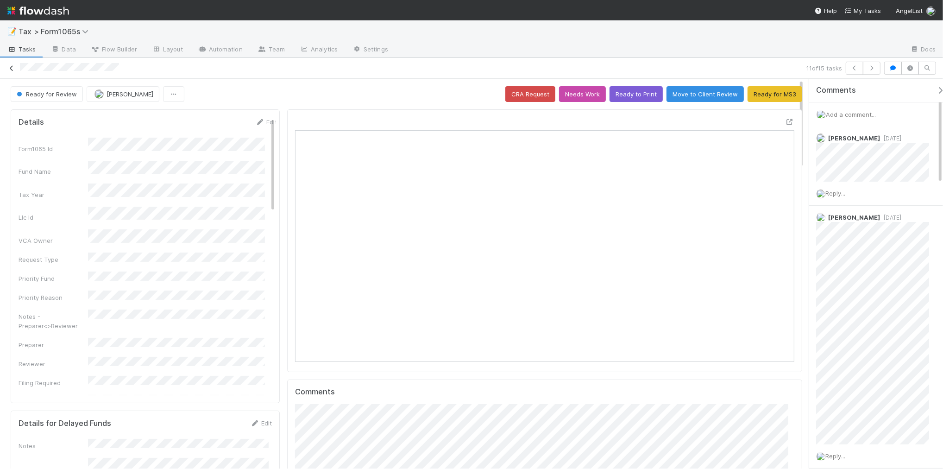
click at [12, 69] on icon at bounding box center [11, 68] width 9 height 6
